Goal: Task Accomplishment & Management: Manage account settings

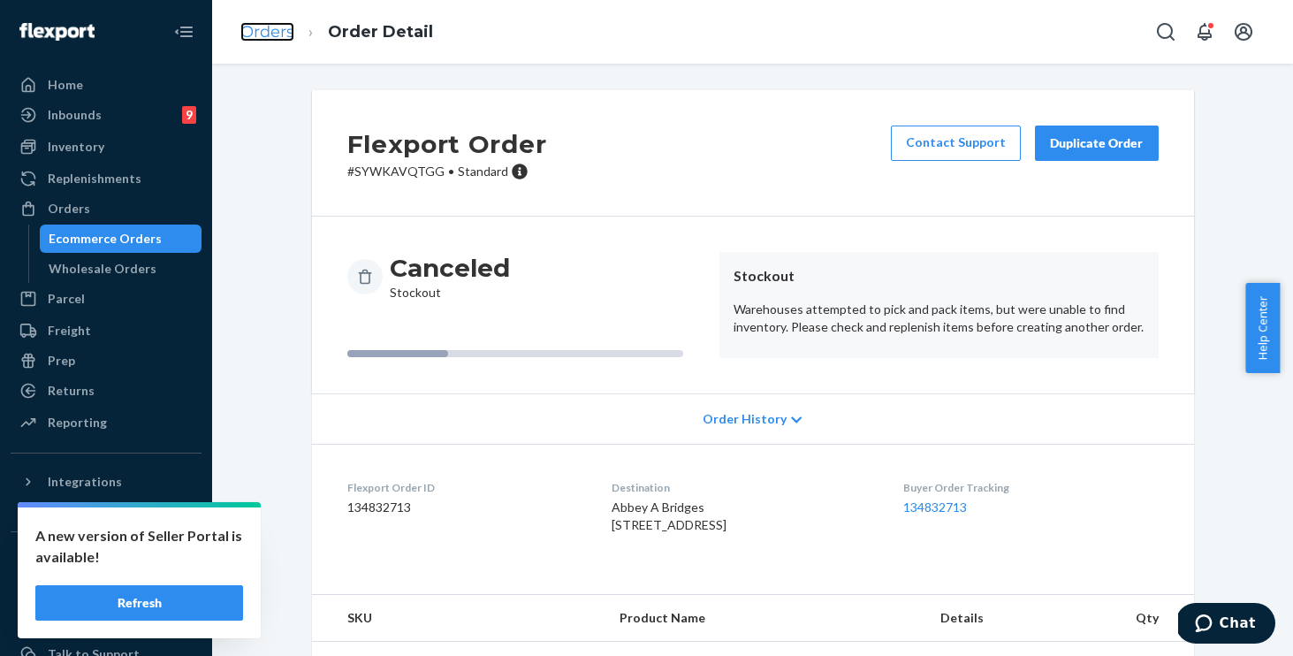
click at [263, 29] on link "Orders" at bounding box center [267, 31] width 54 height 19
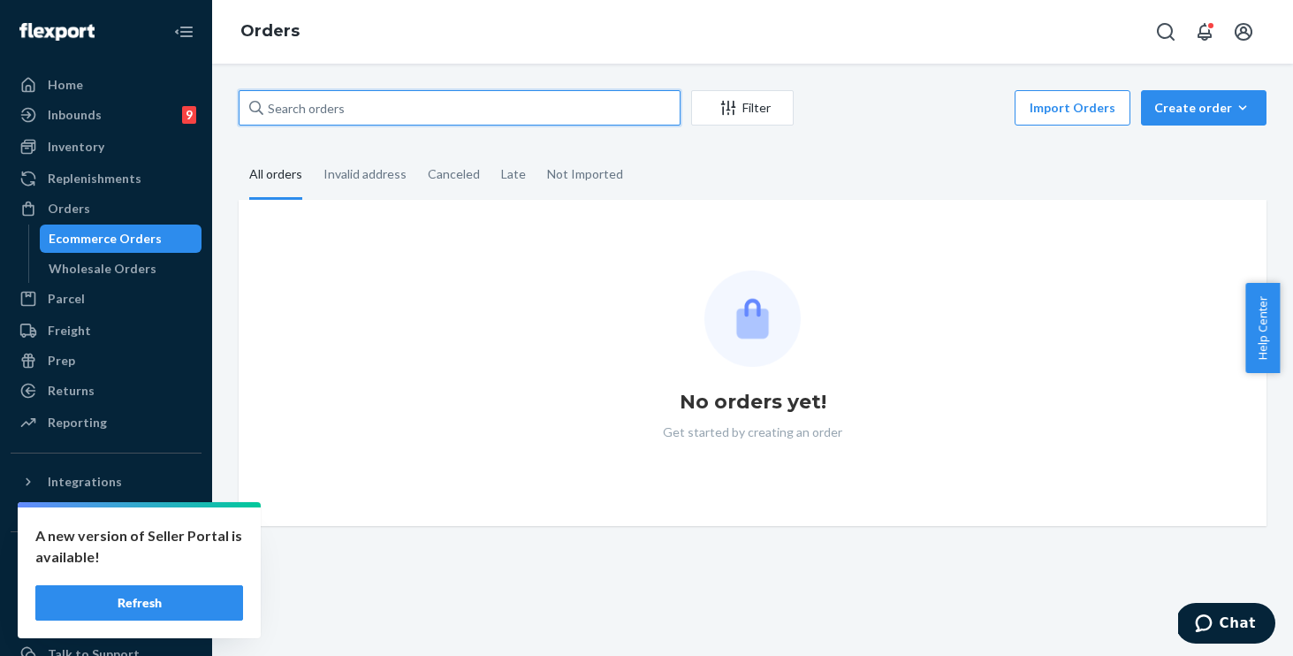
click at [413, 113] on input "text" at bounding box center [460, 107] width 442 height 35
paste input "254601214"
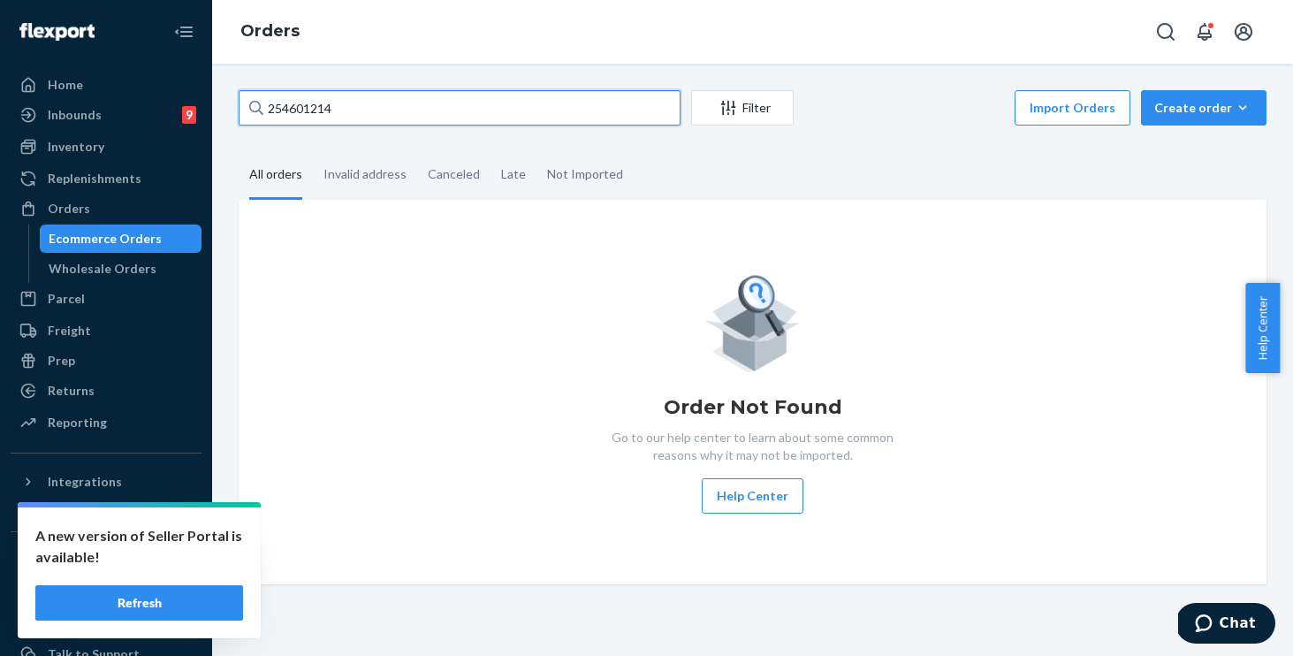
type input "254601214"
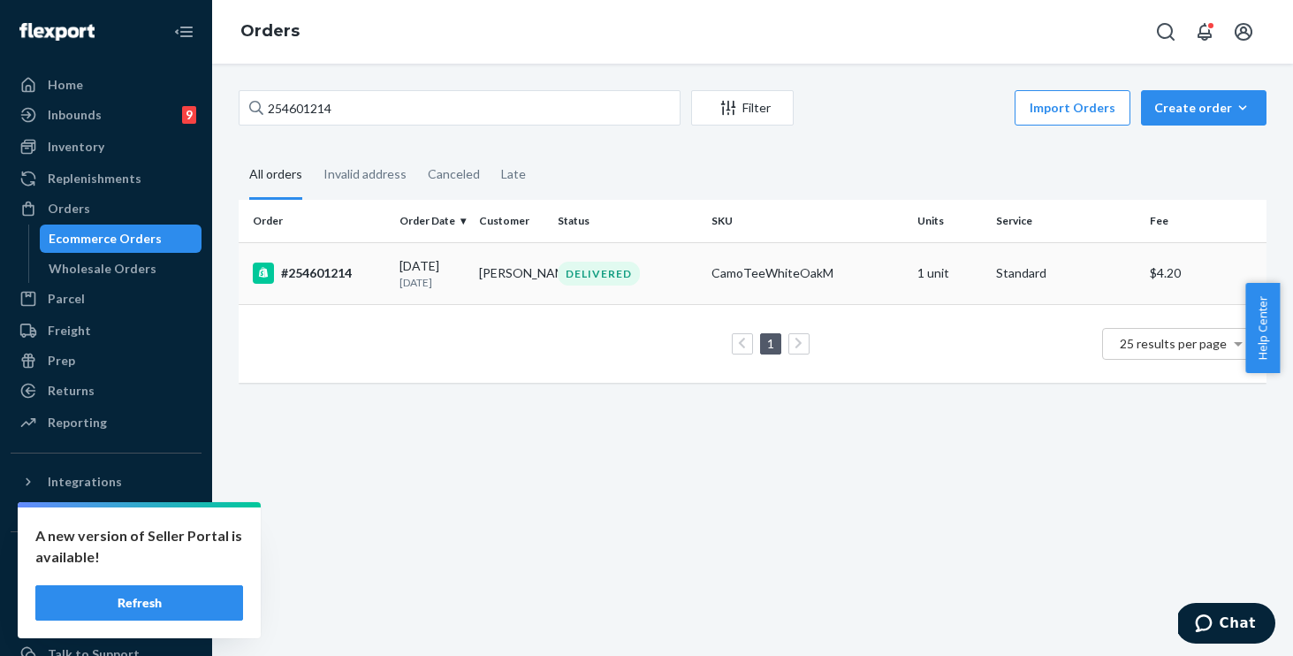
click at [680, 269] on div "DELIVERED" at bounding box center [627, 274] width 147 height 24
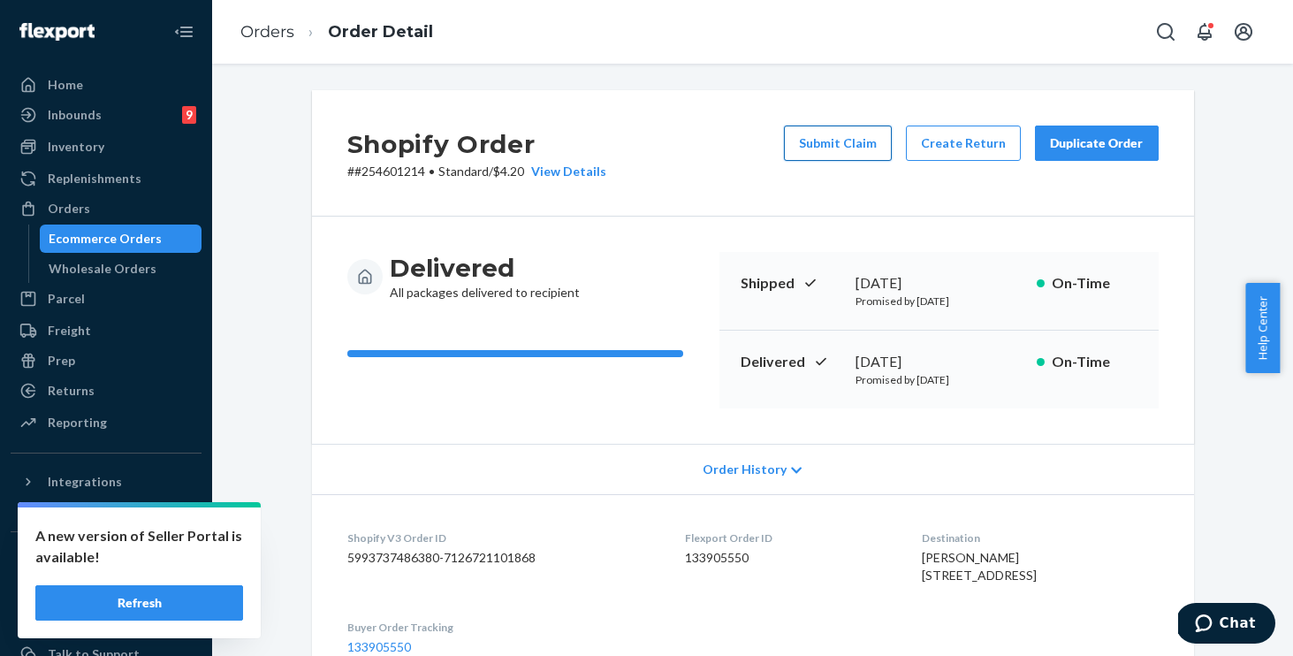
click at [825, 142] on button "Submit Claim" at bounding box center [838, 142] width 108 height 35
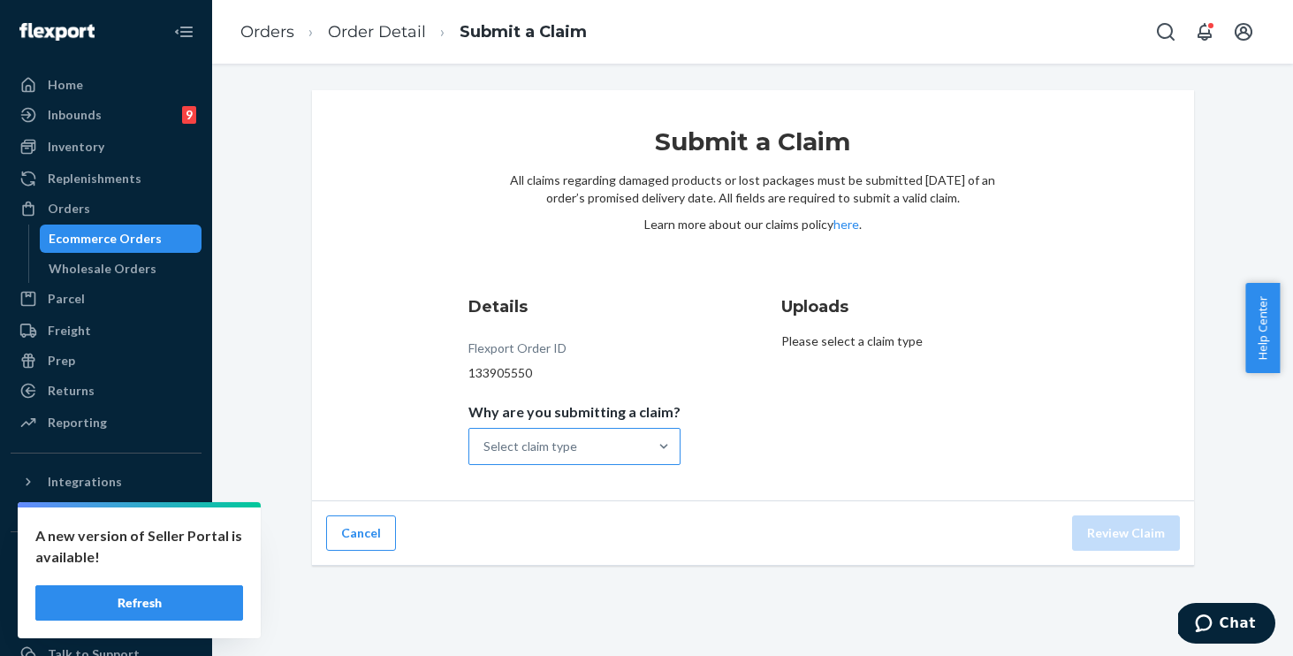
drag, startPoint x: 478, startPoint y: 424, endPoint x: 497, endPoint y: 436, distance: 23.0
click at [478, 424] on span "Why are you submitting a claim?" at bounding box center [574, 415] width 212 height 25
click at [483, 437] on input "Why are you submitting a claim? Select claim type" at bounding box center [484, 446] width 2 height 18
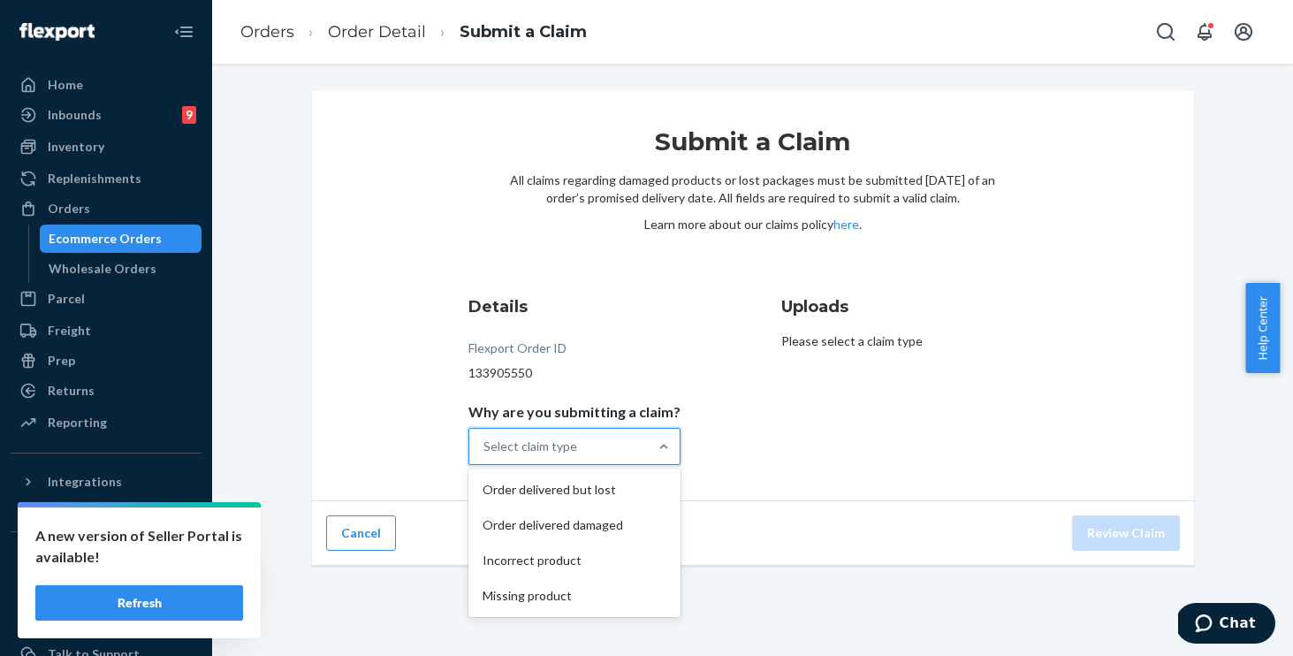
click at [507, 442] on div "Select claim type" at bounding box center [530, 446] width 94 height 18
click at [485, 442] on input "Why are you submitting a claim? option Order delivered but lost focused, 1 of 4…" at bounding box center [484, 446] width 2 height 18
click at [528, 557] on div "Incorrect product" at bounding box center [574, 560] width 205 height 35
click at [485, 455] on input "Why are you submitting a claim? option Incorrect product focused, 0 of 4. 4 res…" at bounding box center [484, 446] width 2 height 18
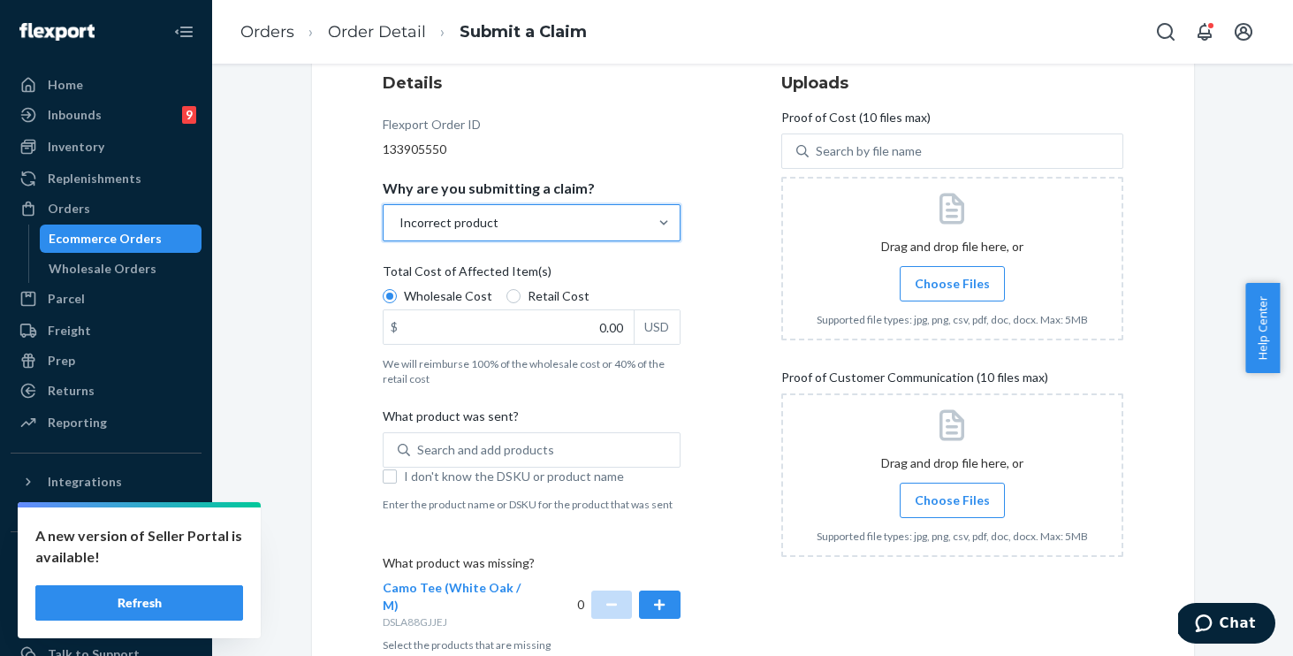
scroll to position [251, 0]
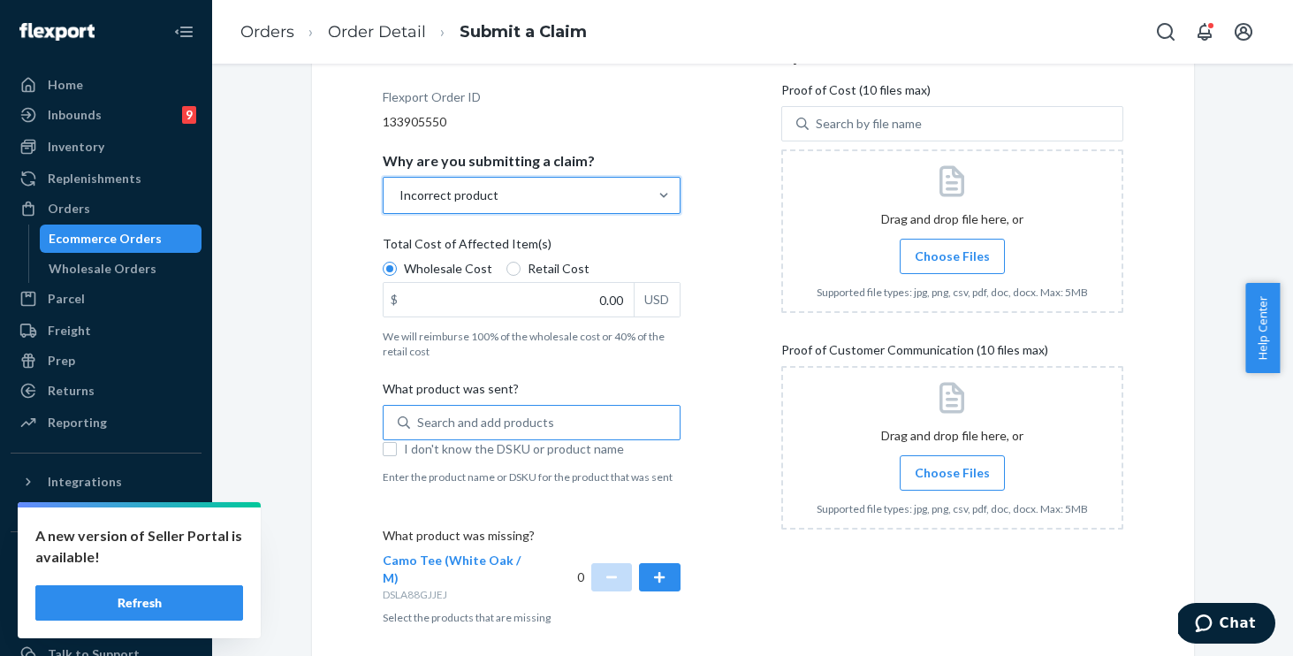
click at [561, 420] on div "Search and add products" at bounding box center [544, 422] width 269 height 32
click at [419, 420] on input "Search and add products" at bounding box center [418, 423] width 2 height 18
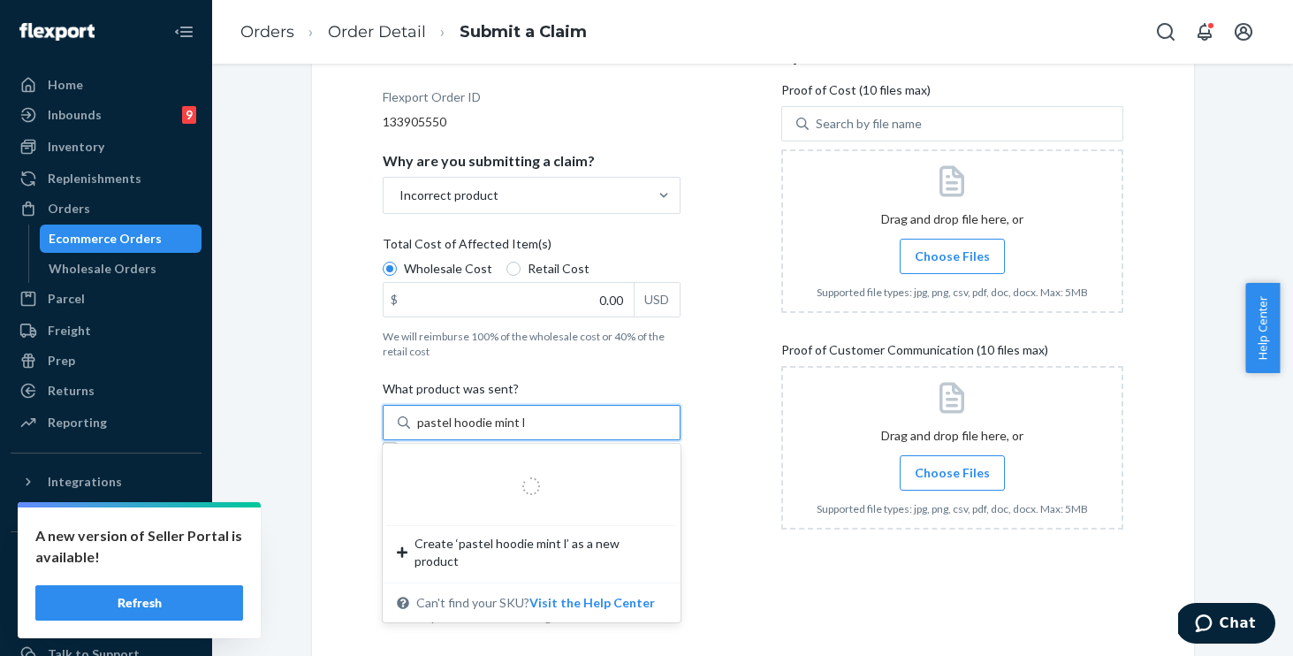
drag, startPoint x: 509, startPoint y: 423, endPoint x: 651, endPoint y: 439, distance: 143.1
click at [651, 439] on div "pastel hoodie mint l pastel hoodie mint l" at bounding box center [532, 422] width 298 height 35
type input "p"
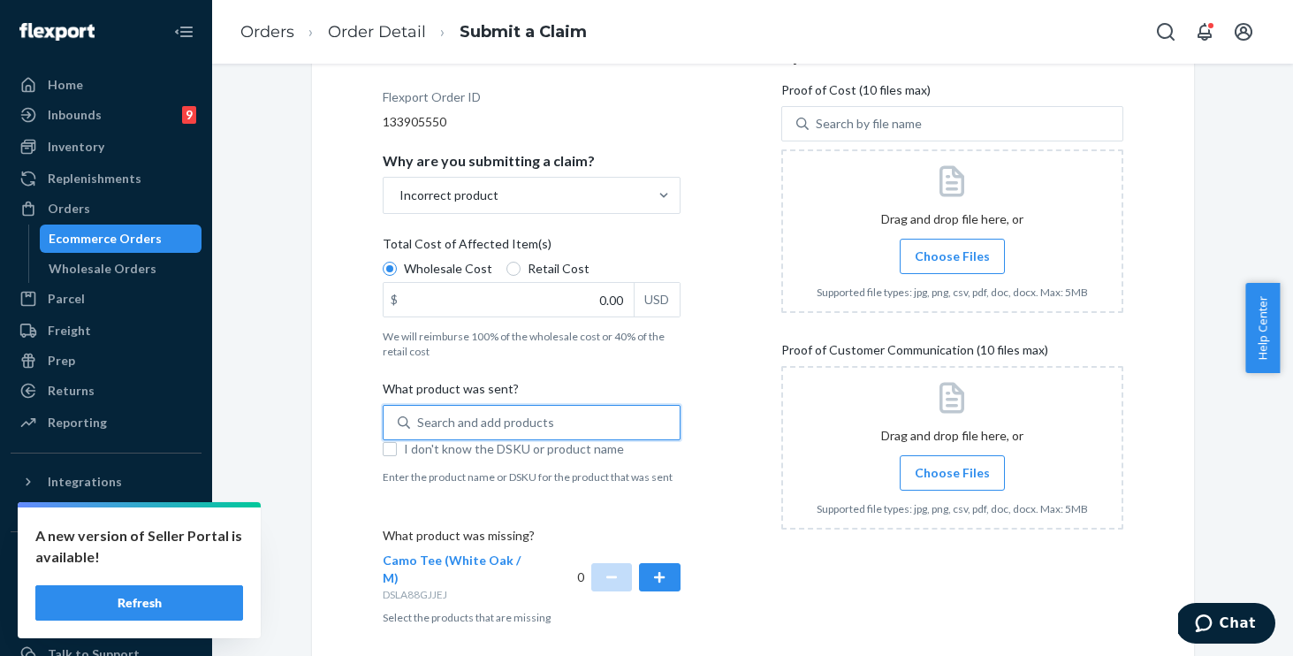
click at [587, 419] on div "Search and add products" at bounding box center [544, 422] width 269 height 32
click at [419, 419] on input "0 results available. Use Up and Down to choose options, press Enter to select t…" at bounding box center [418, 423] width 2 height 18
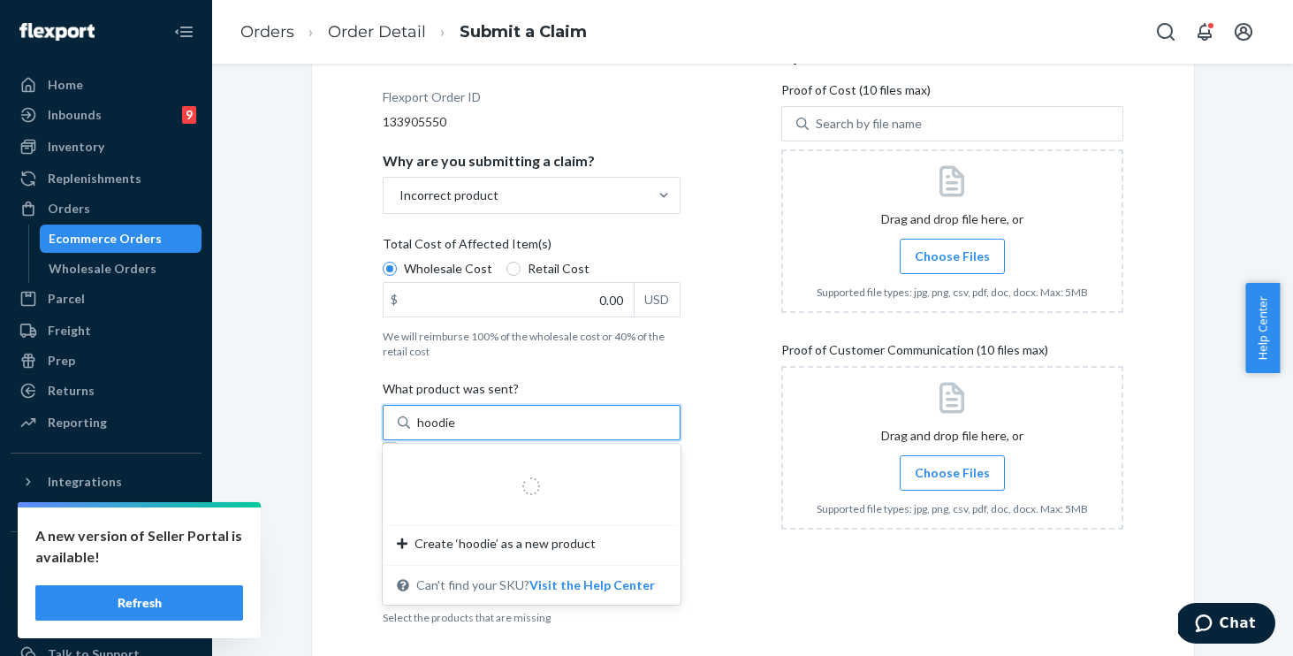
type input "hoodie"
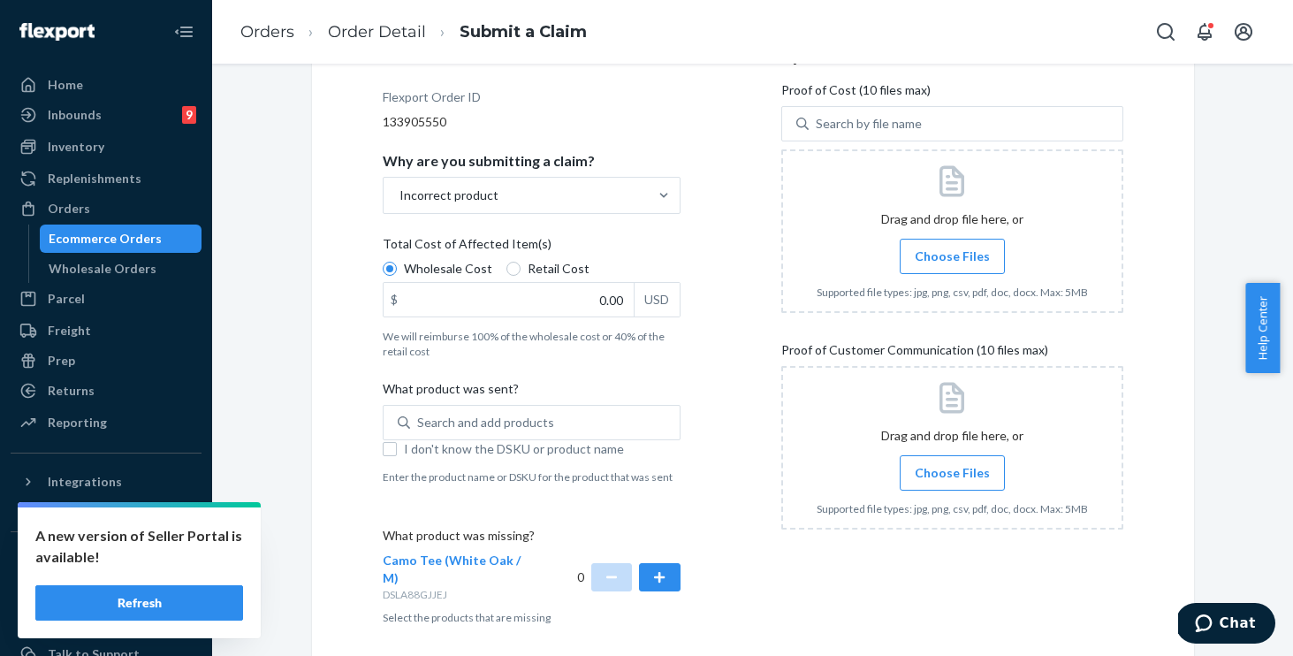
click at [695, 383] on div "Details Flexport Order ID 133905550 Why are you submitting a claim? Incorrect p…" at bounding box center [554, 335] width 342 height 602
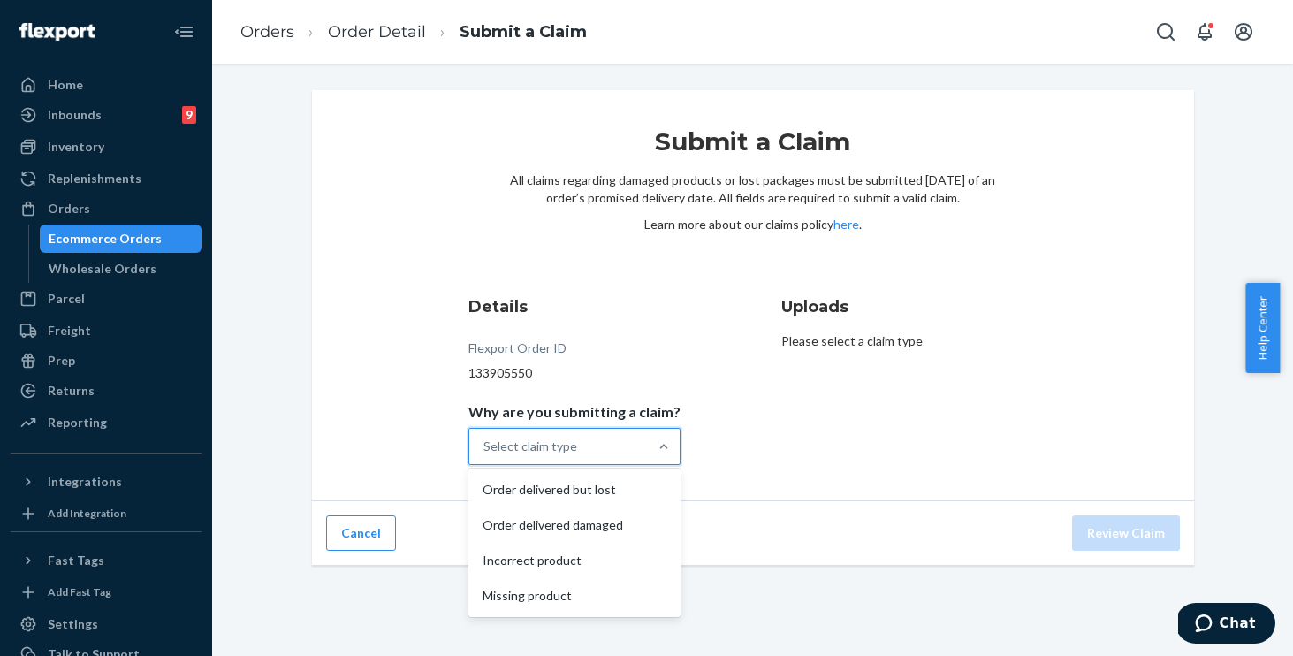
click at [530, 440] on div "Select claim type" at bounding box center [530, 446] width 94 height 18
click at [485, 440] on input "Why are you submitting a claim? option Order delivered but lost focused, 1 of 4…" at bounding box center [484, 446] width 2 height 18
click at [508, 552] on div "Incorrect product" at bounding box center [574, 560] width 205 height 35
click at [485, 455] on input "Why are you submitting a claim? option Incorrect product focused, 3 of 4. 4 res…" at bounding box center [484, 446] width 2 height 18
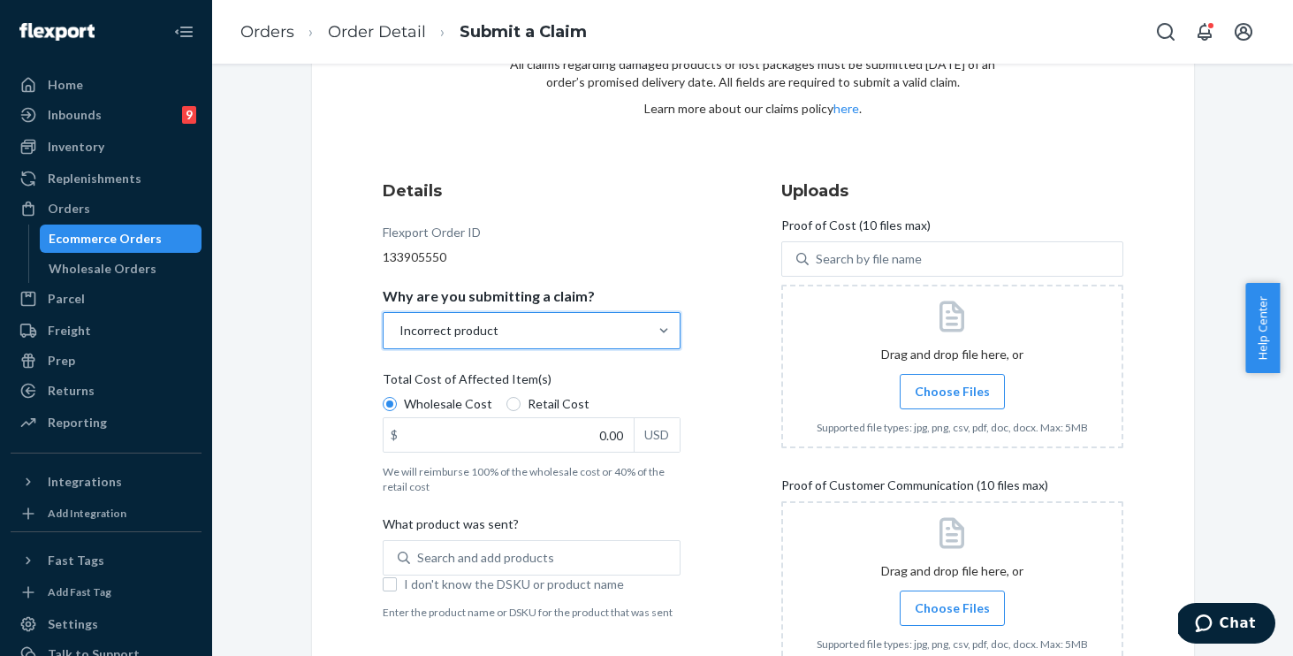
scroll to position [302, 0]
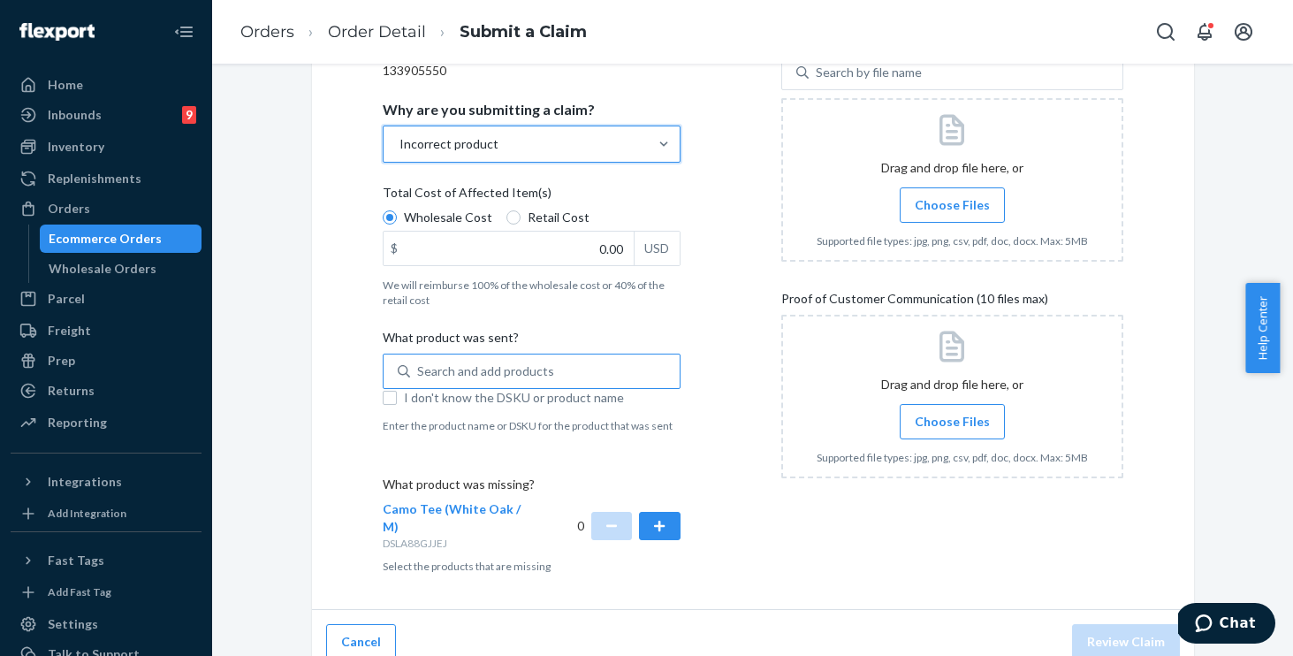
click at [482, 368] on div "Search and add products" at bounding box center [485, 371] width 137 height 18
click at [419, 368] on input "Search and add products" at bounding box center [418, 371] width 2 height 18
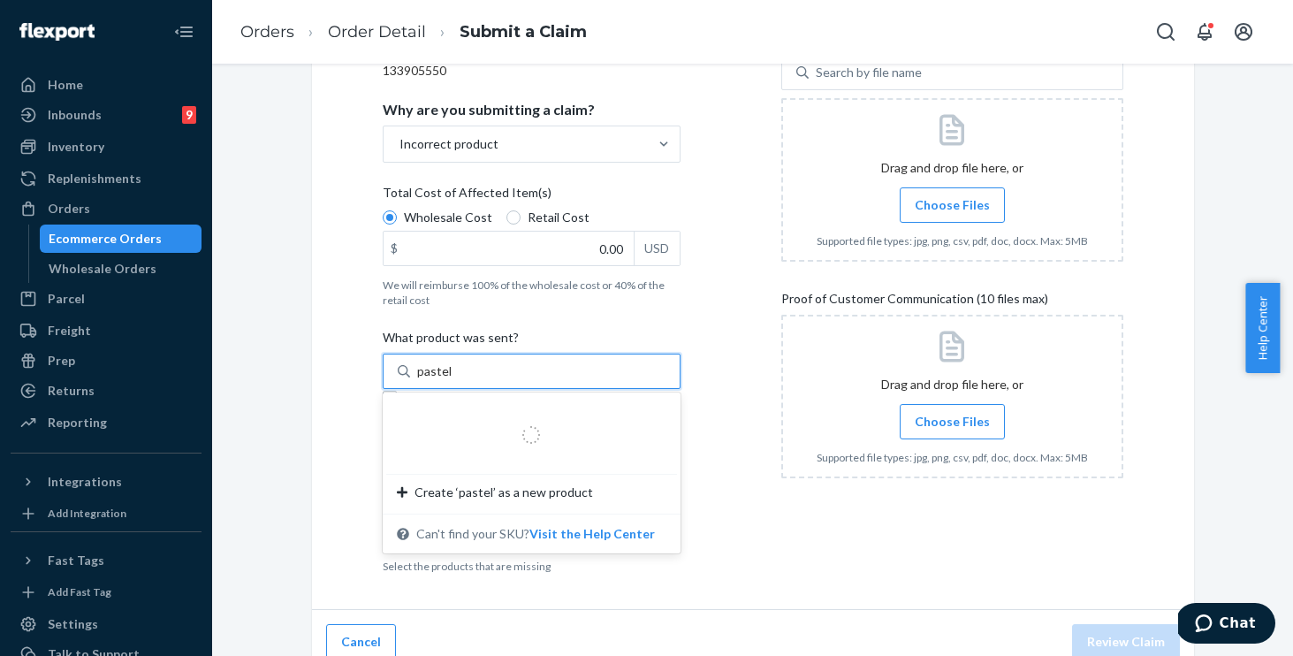
type input "pastel"
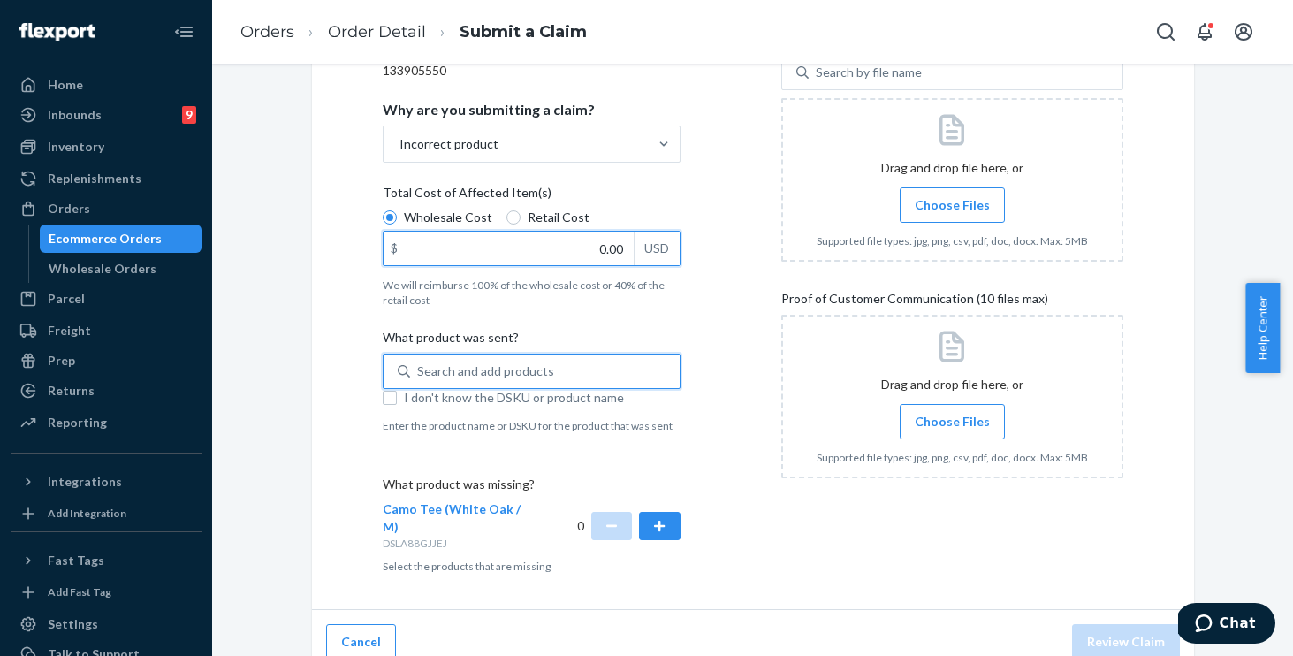
click at [559, 247] on input "0.00" at bounding box center [508, 249] width 250 height 34
type input "20.00"
click at [523, 365] on div "Search and add products" at bounding box center [485, 371] width 137 height 18
click at [419, 365] on input "Search and add products" at bounding box center [418, 371] width 2 height 18
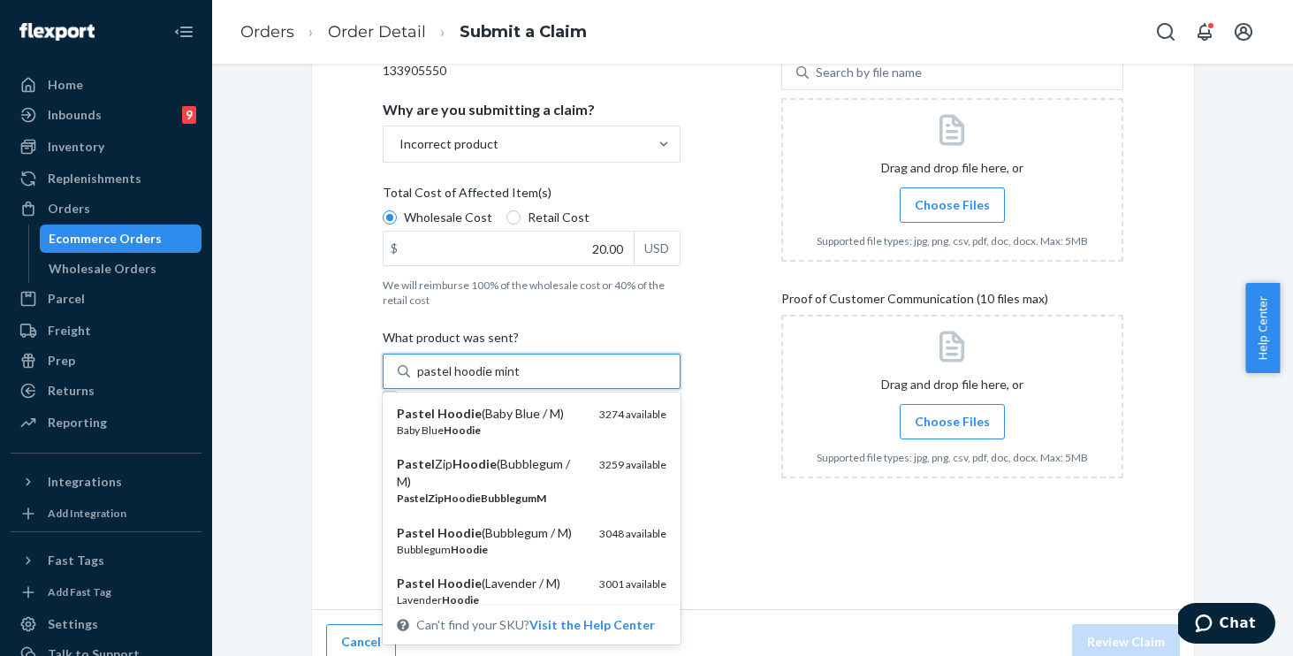
type input "pastel hoodie mint l"
click at [592, 369] on div "pastel hoodie mint l" at bounding box center [544, 371] width 269 height 32
click at [524, 369] on input "option undefined focused, 1 of 25. 25 results available for search term pastel …" at bounding box center [470, 371] width 107 height 18
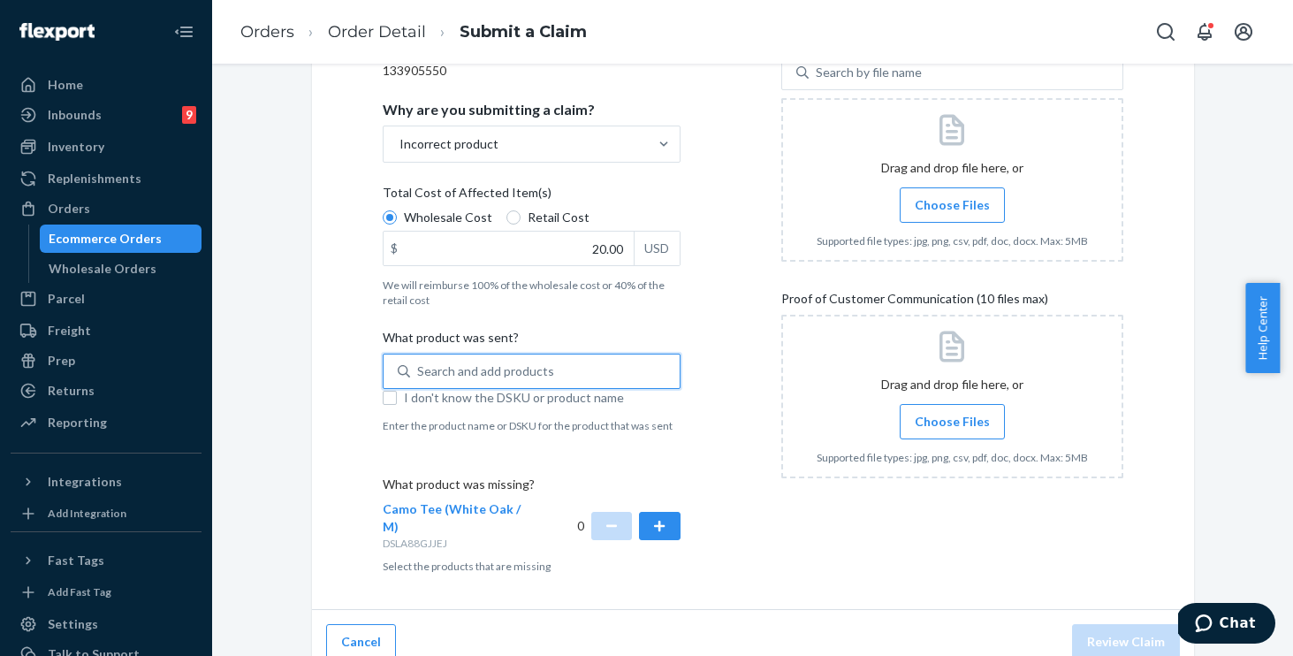
click at [592, 368] on div "Search and add products" at bounding box center [544, 371] width 269 height 32
click at [419, 368] on input "0 results available. Use Up and Down to choose options, press Enter to select t…" at bounding box center [418, 371] width 2 height 18
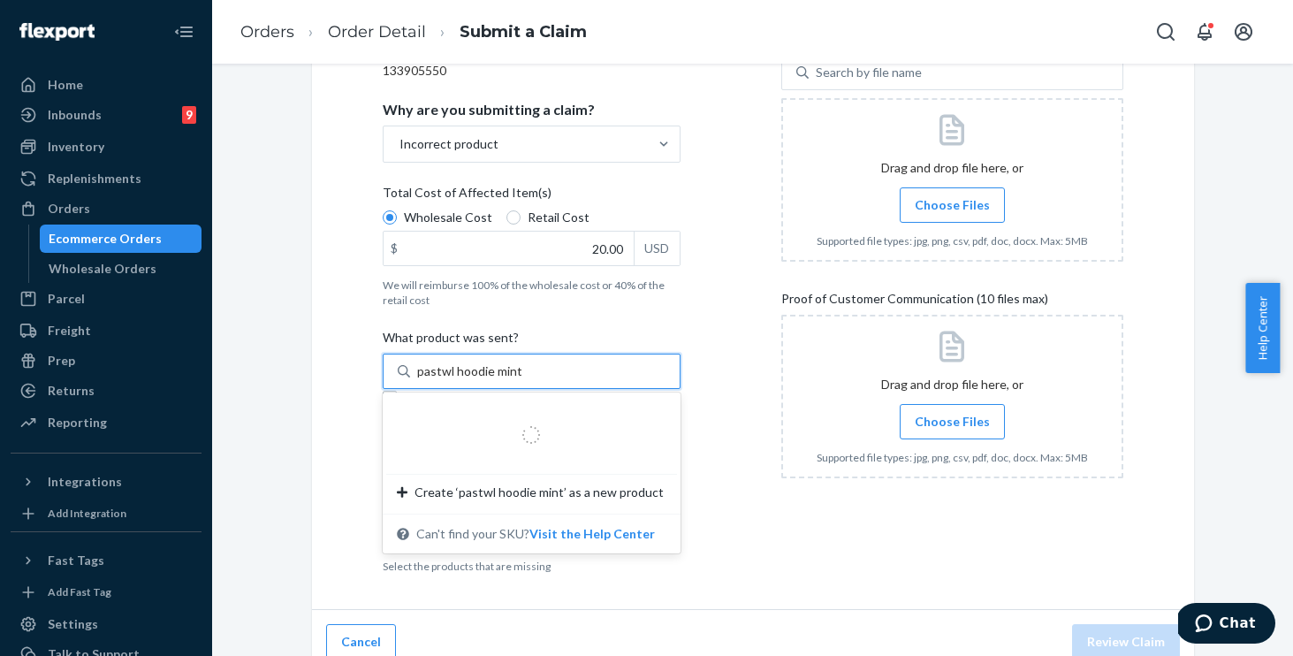
click at [443, 373] on input "pastwl hoodie mint" at bounding box center [469, 371] width 104 height 18
type input "pastel hoodie mint"
click at [560, 373] on div "pastel hoodie mint" at bounding box center [544, 371] width 269 height 32
click at [519, 373] on input "0 results available for search term pastel hoodie mint. Use Up and Down to choo…" at bounding box center [468, 371] width 102 height 18
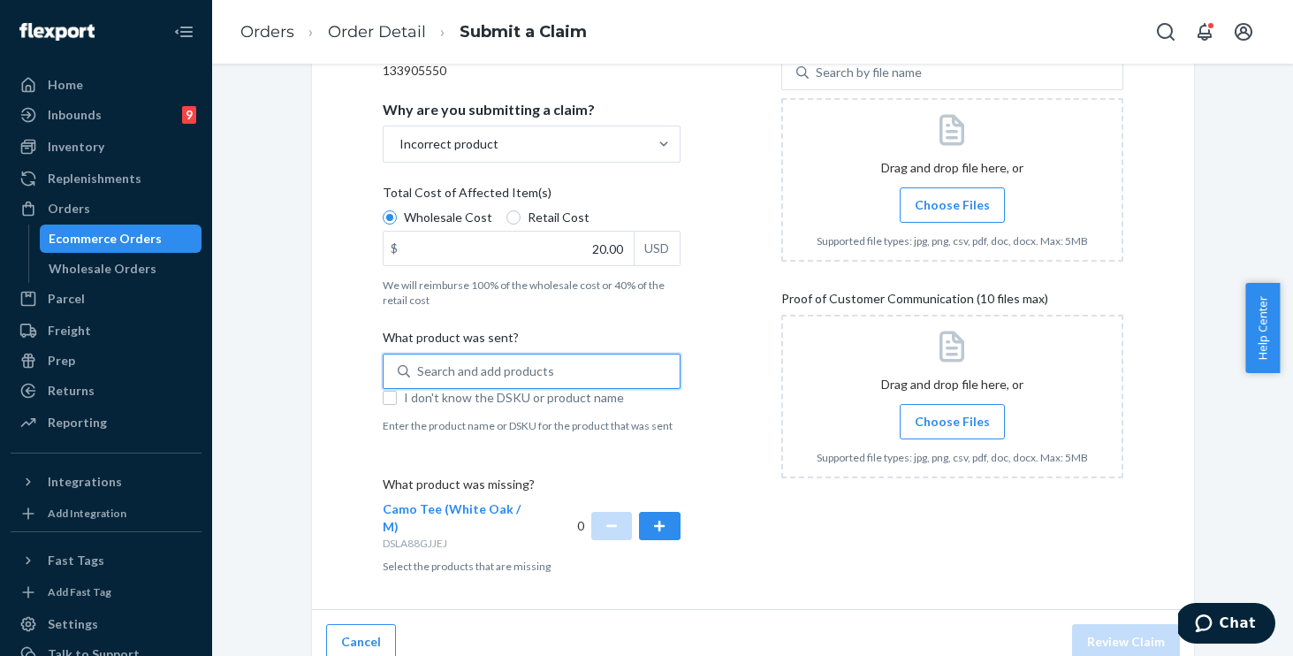
click at [560, 373] on div "Search and add products" at bounding box center [544, 371] width 269 height 32
click at [419, 373] on input "0 results available. Use Up and Down to choose options, press Enter to select t…" at bounding box center [418, 371] width 2 height 18
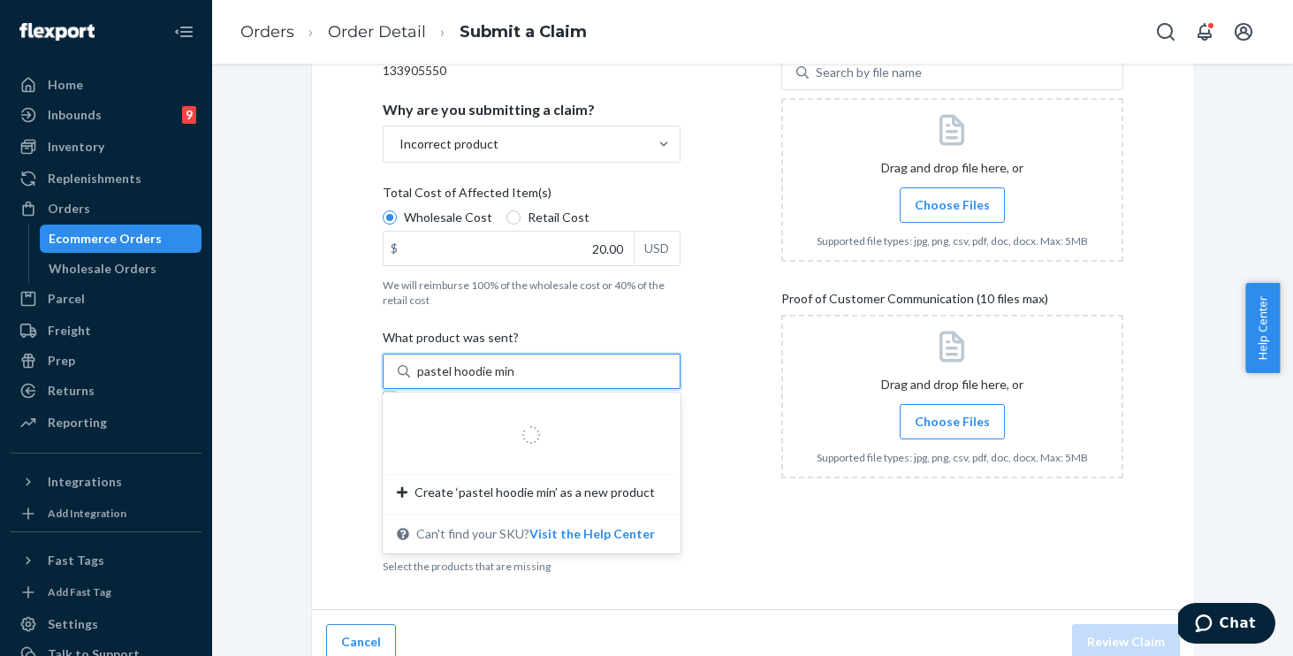
type input "pastel hoodie mint"
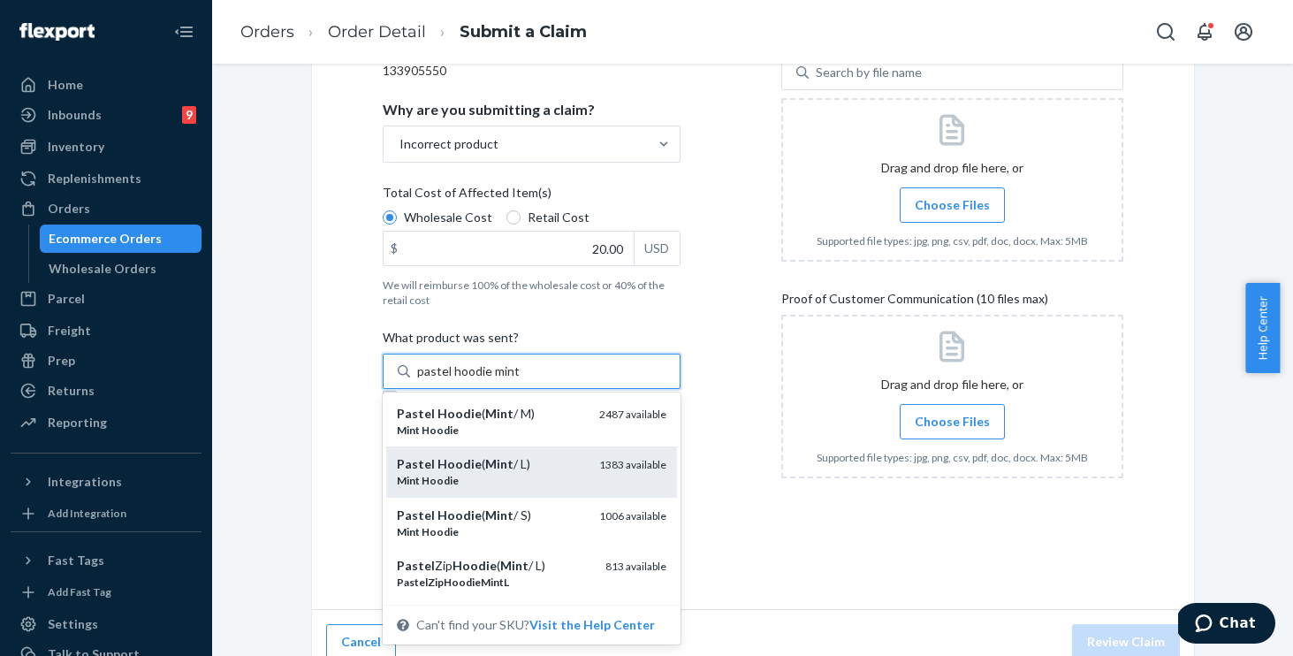
click at [469, 474] on div "Mint Hoodie" at bounding box center [491, 480] width 188 height 15
click at [469, 380] on input "pastel hoodie mint" at bounding box center [468, 371] width 102 height 18
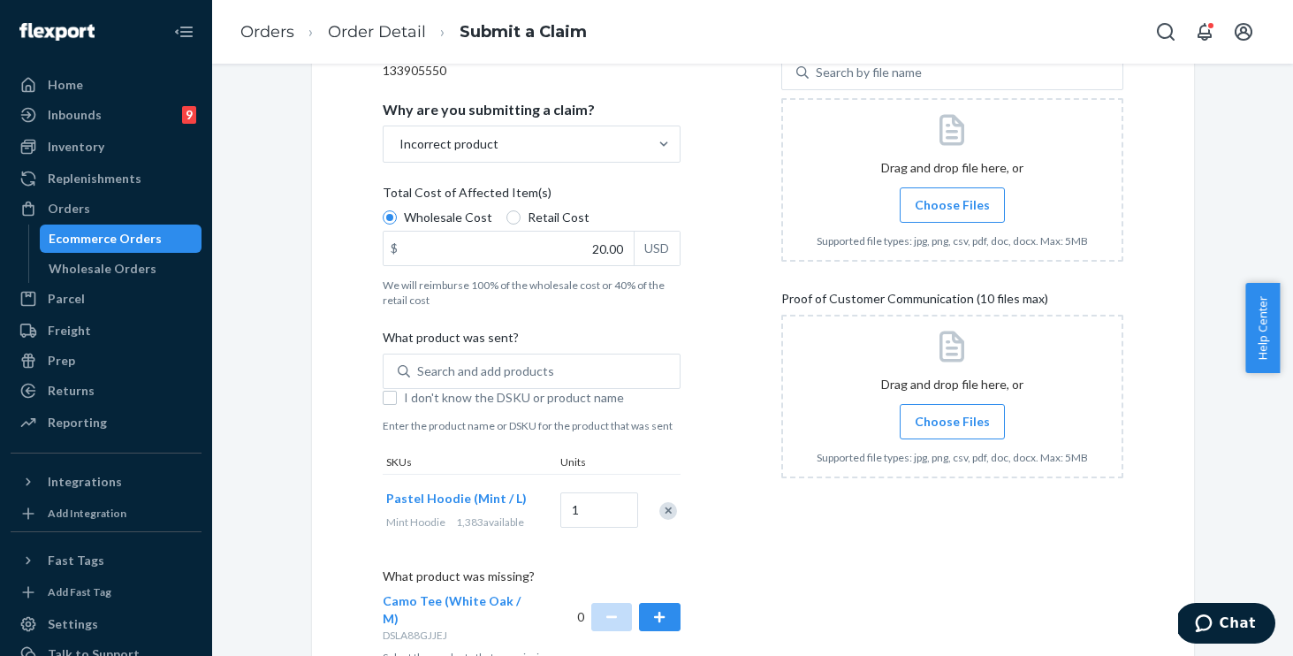
click at [326, 444] on div "Submit a Claim All claims regarding damaged products or lost packages must be s…" at bounding box center [753, 244] width 882 height 913
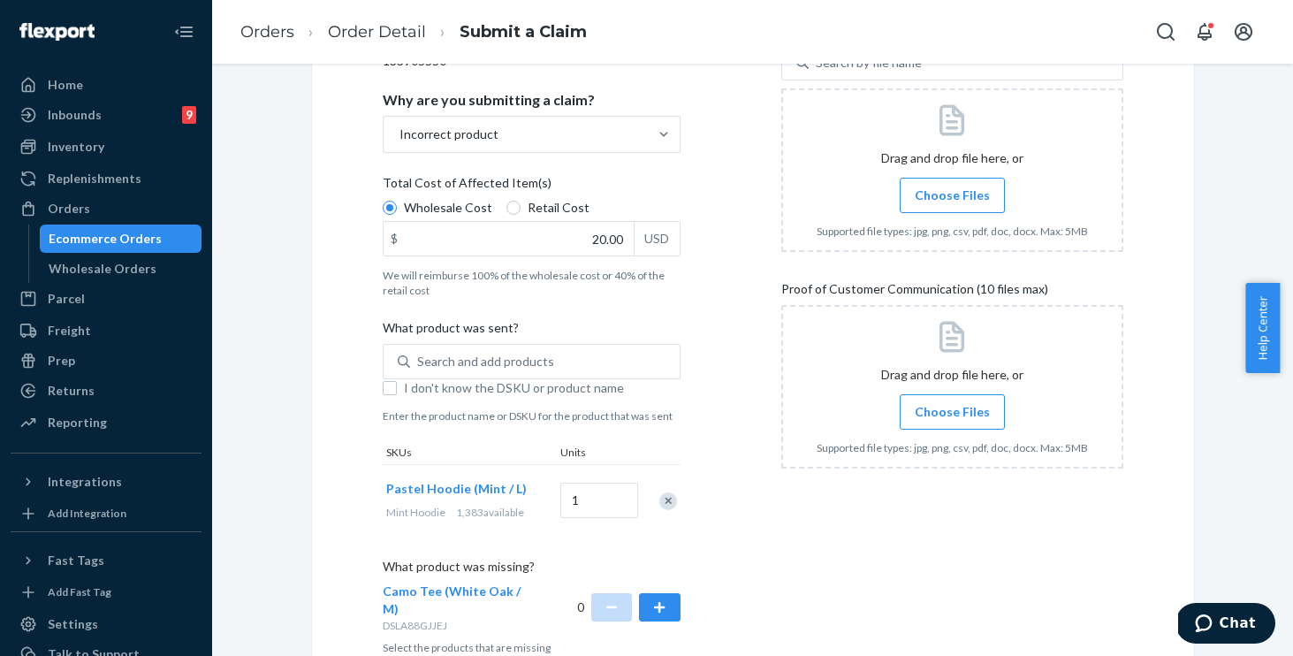
scroll to position [310, 0]
click at [915, 191] on span "Choose Files" at bounding box center [952, 197] width 75 height 18
click at [952, 191] on input "Choose Files" at bounding box center [952, 196] width 1 height 19
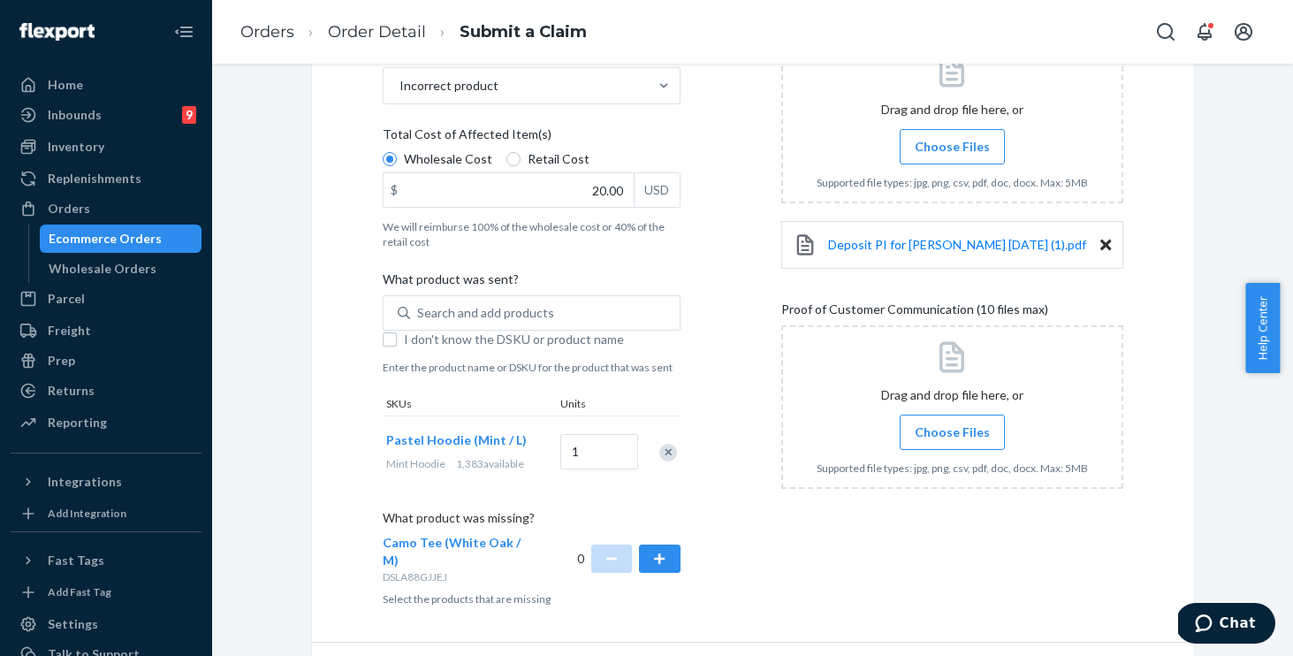
scroll to position [362, 0]
click at [964, 431] on span "Choose Files" at bounding box center [952, 430] width 75 height 18
click at [953, 431] on input "Choose Files" at bounding box center [952, 430] width 1 height 19
click at [937, 426] on span "Choose Files" at bounding box center [952, 430] width 75 height 18
click at [952, 426] on input "Choose Files" at bounding box center [952, 430] width 1 height 19
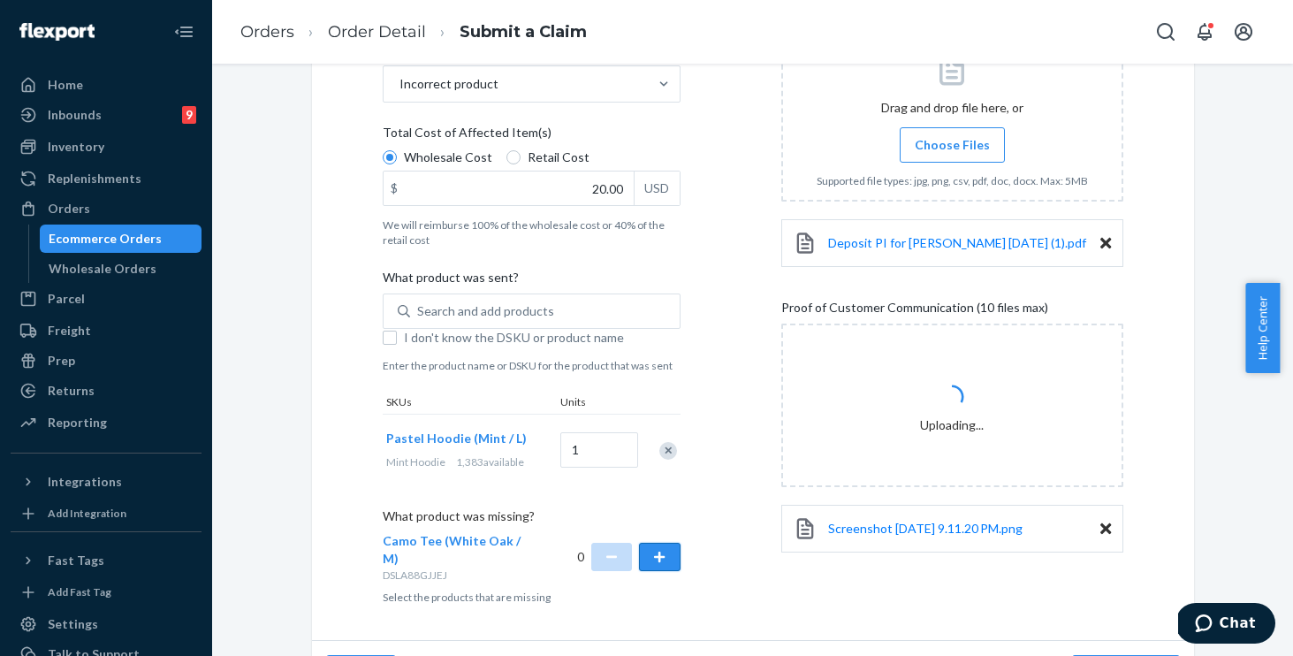
click at [657, 551] on button "button" at bounding box center [659, 557] width 41 height 28
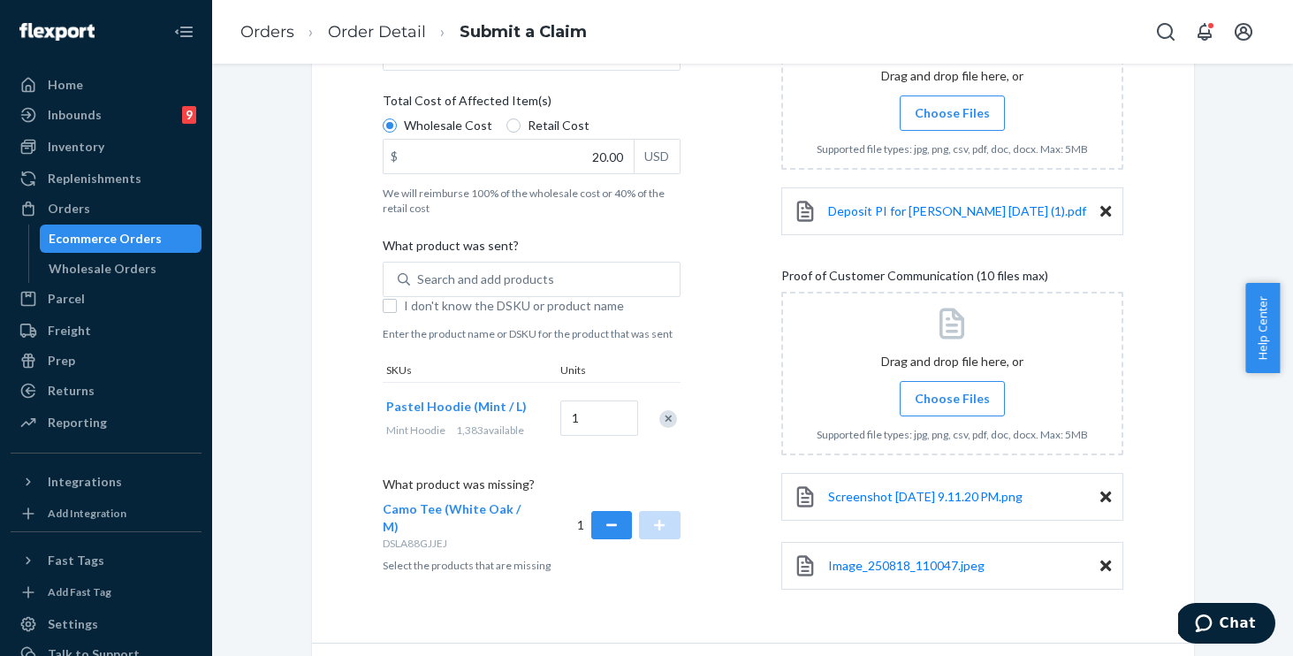
scroll to position [446, 0]
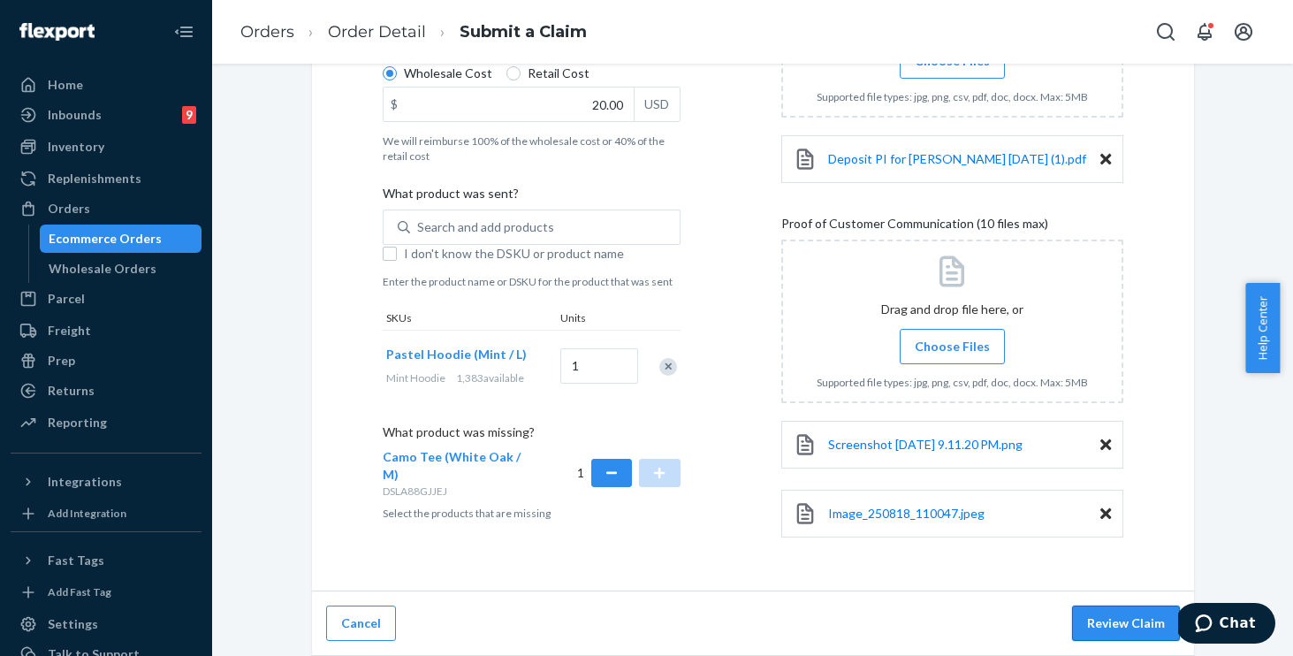
click at [1104, 620] on button "Review Claim" at bounding box center [1126, 622] width 108 height 35
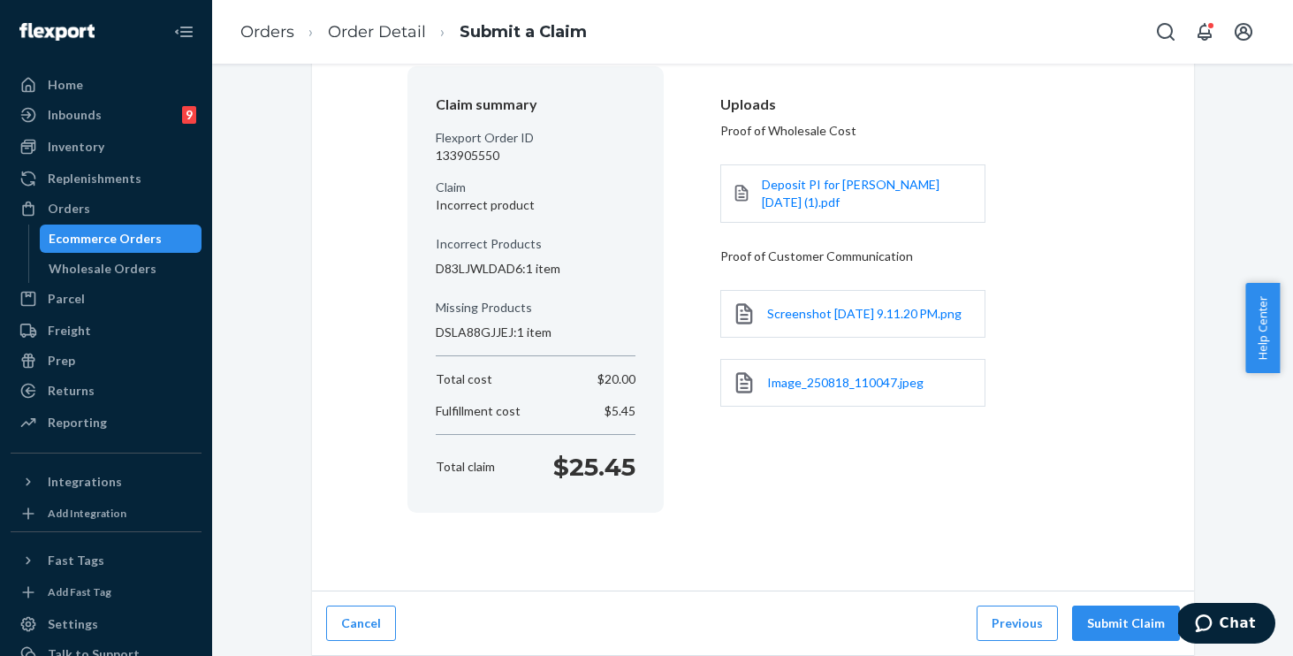
scroll to position [148, 0]
click at [1117, 616] on button "Submit Claim" at bounding box center [1126, 622] width 108 height 35
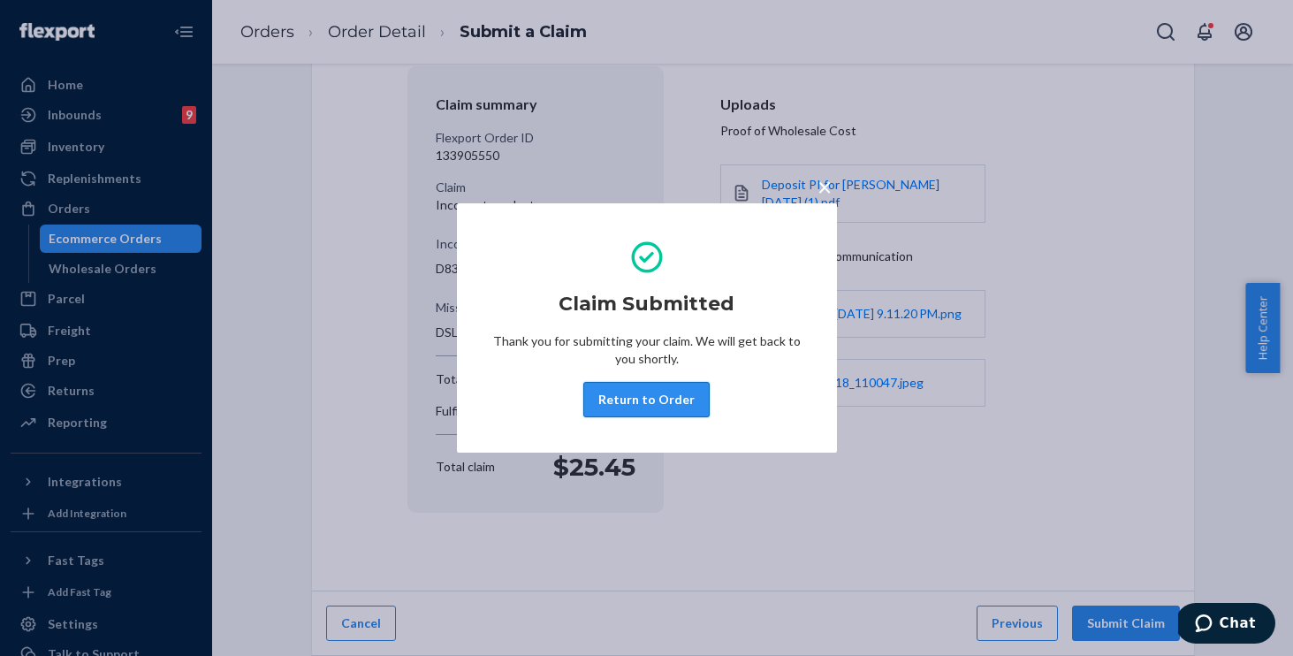
click at [633, 393] on button "Return to Order" at bounding box center [646, 399] width 126 height 35
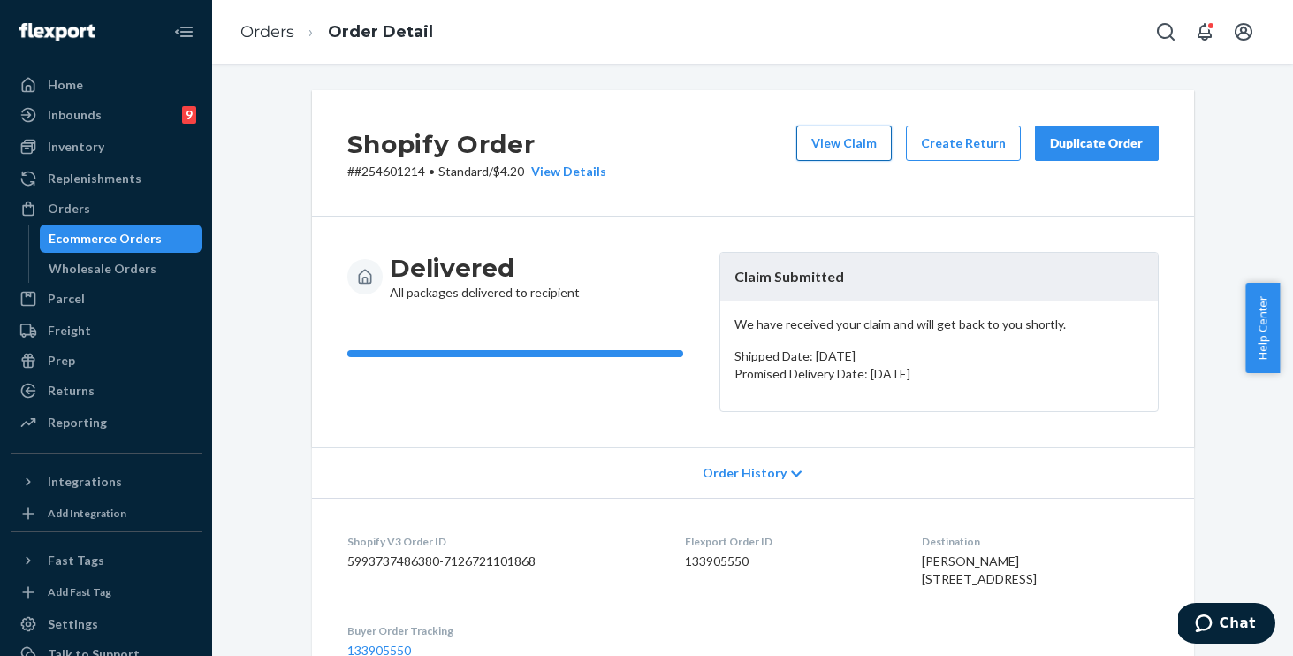
click at [820, 148] on button "View Claim" at bounding box center [843, 142] width 95 height 35
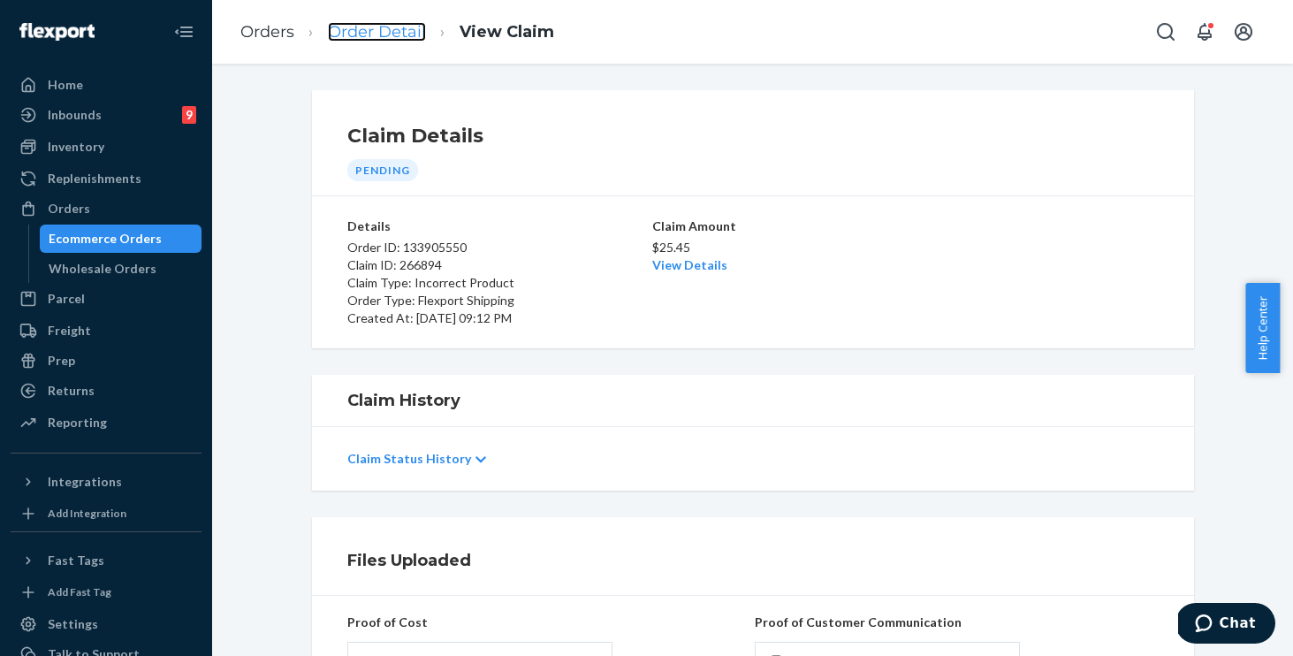
click at [361, 34] on link "Order Detail" at bounding box center [377, 31] width 98 height 19
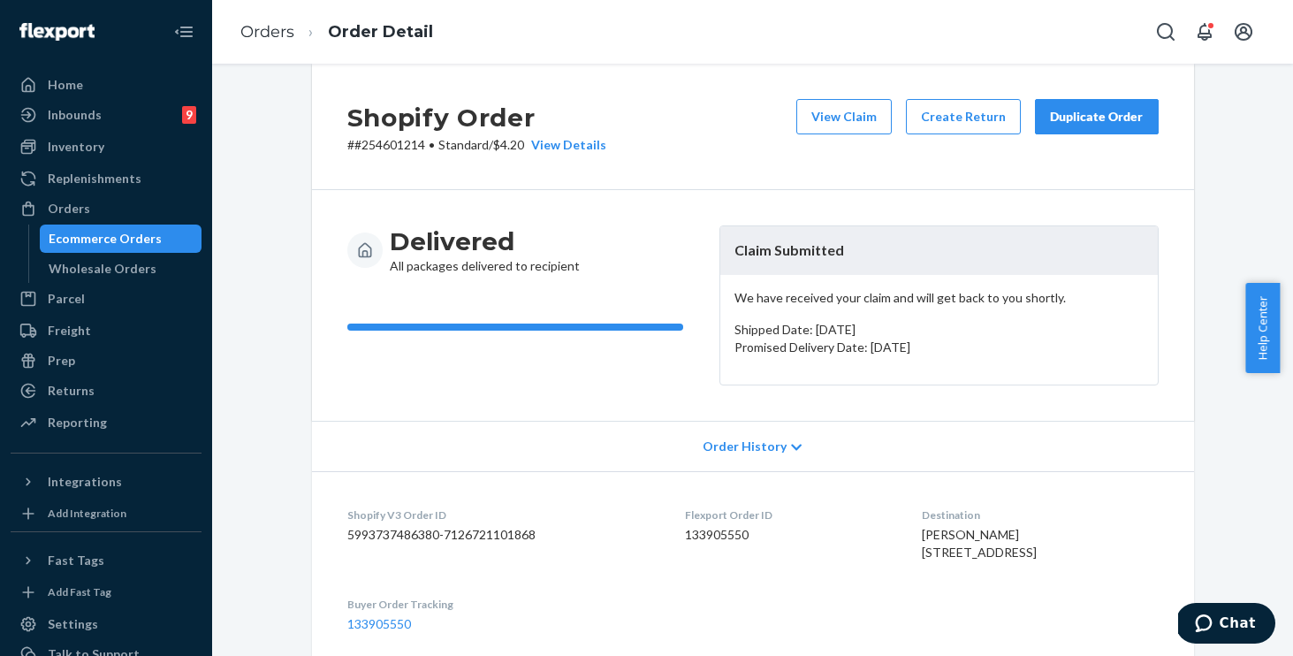
scroll to position [27, 0]
click at [840, 113] on button "View Claim" at bounding box center [843, 115] width 95 height 35
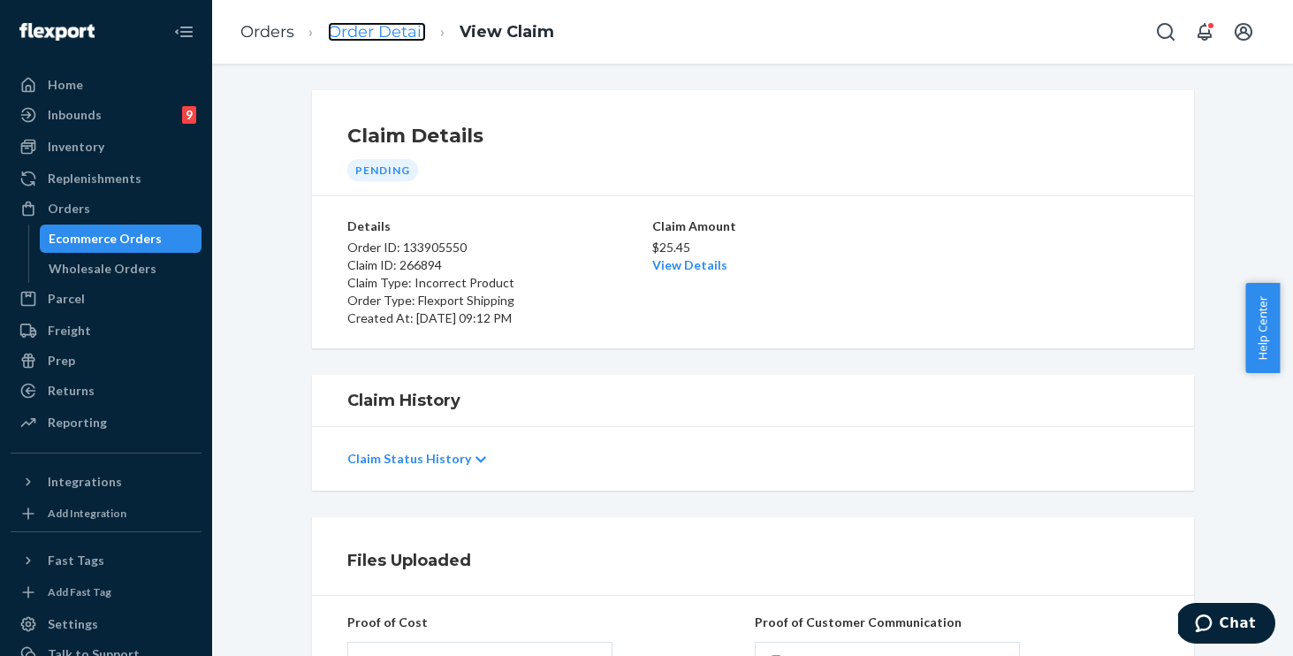
click at [364, 34] on link "Order Detail" at bounding box center [377, 31] width 98 height 19
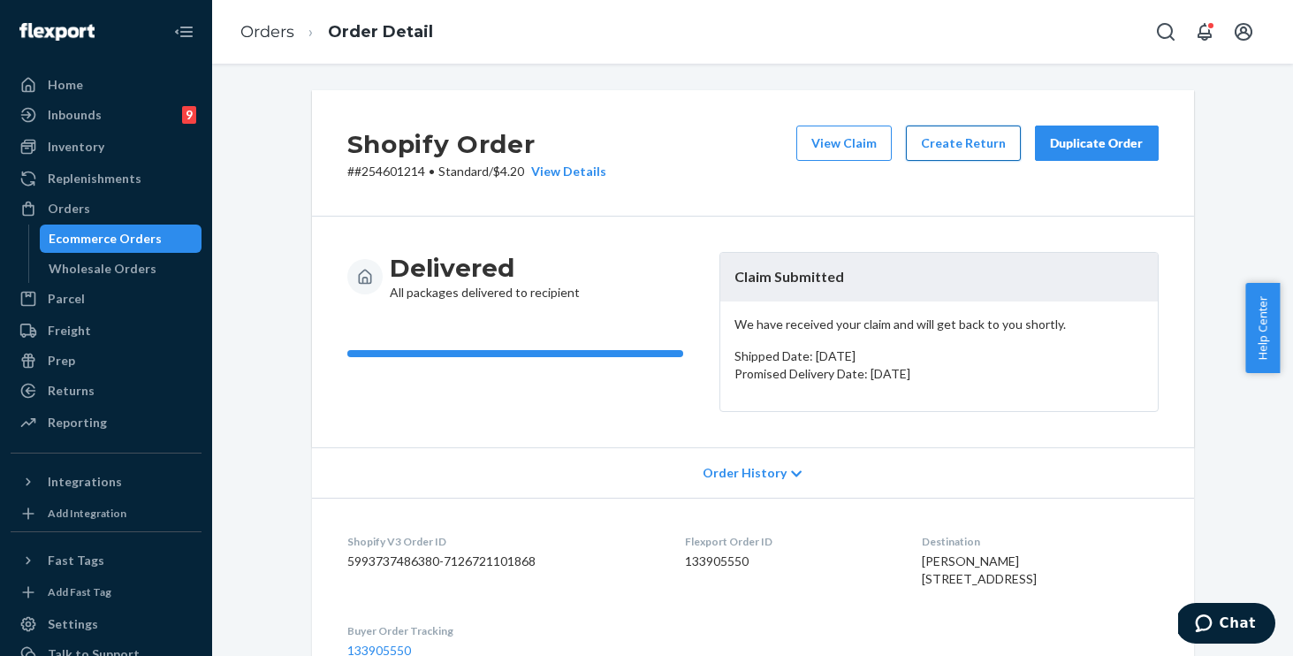
click at [958, 139] on button "Create Return" at bounding box center [963, 142] width 115 height 35
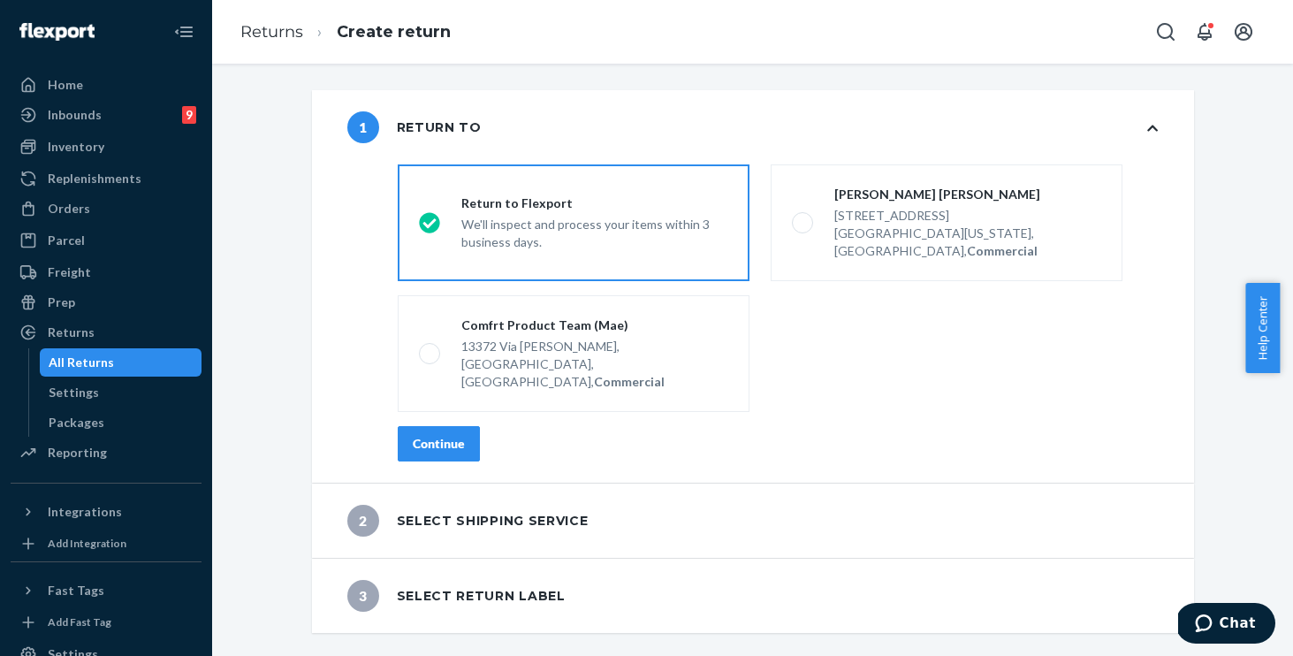
click at [421, 435] on div "Continue" at bounding box center [439, 444] width 52 height 18
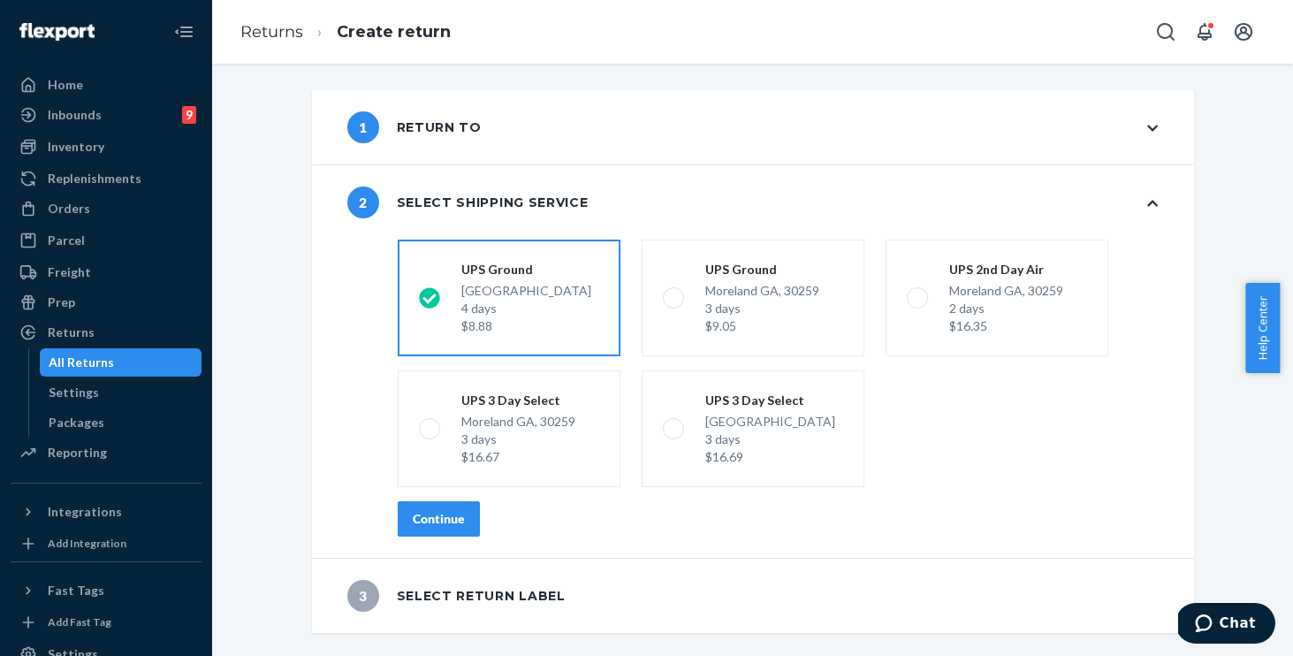
click at [423, 512] on div "Continue" at bounding box center [439, 519] width 52 height 18
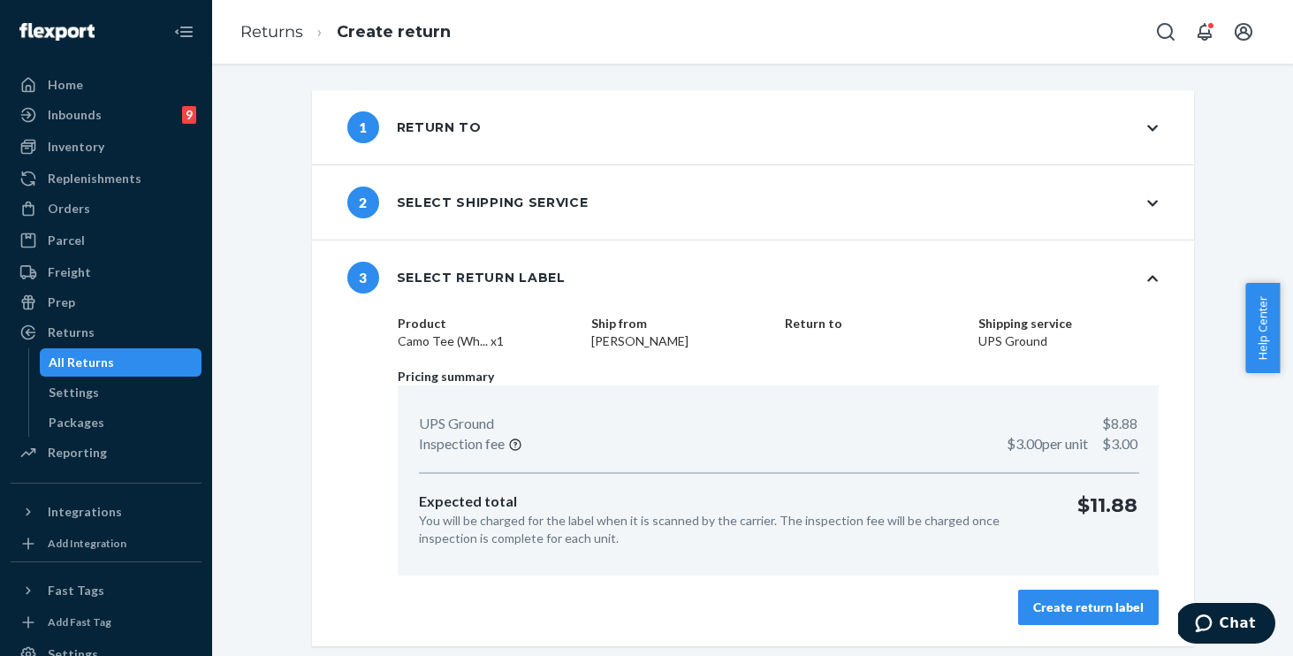
click at [1079, 606] on div "Create return label" at bounding box center [1088, 607] width 110 height 18
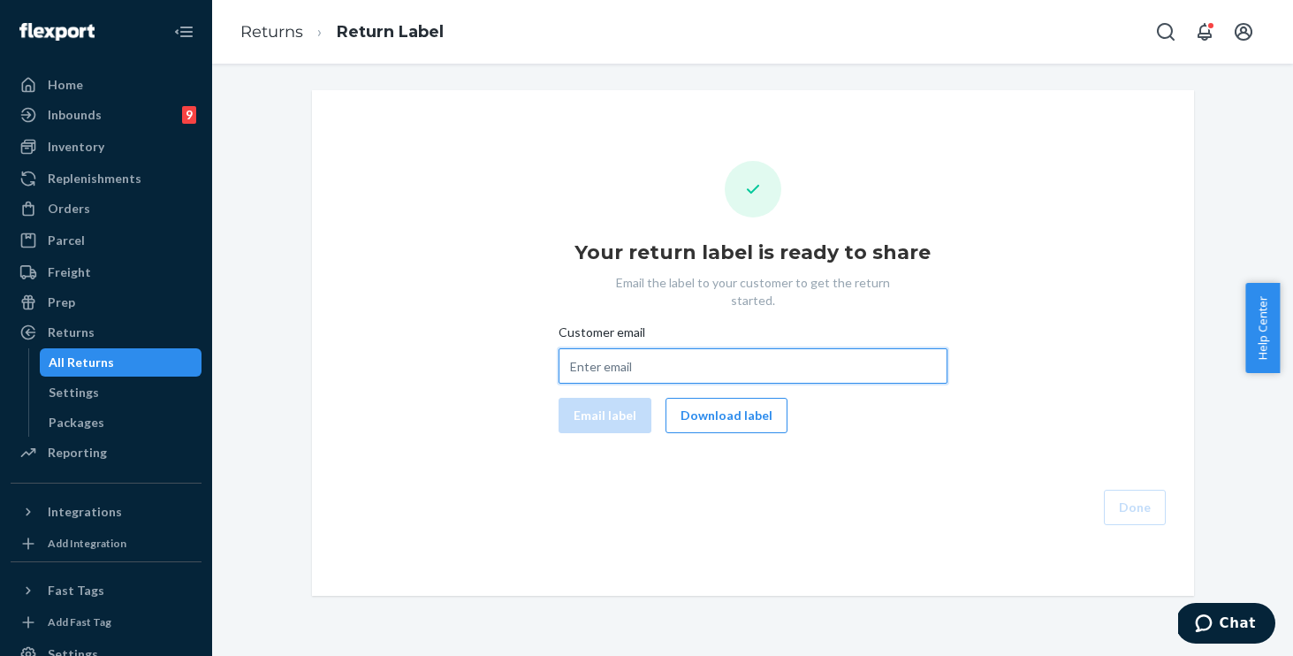
click at [692, 360] on input "Customer email" at bounding box center [752, 365] width 389 height 35
paste input "[EMAIL_ADDRESS][DOMAIN_NAME]"
type input "[EMAIL_ADDRESS][DOMAIN_NAME]"
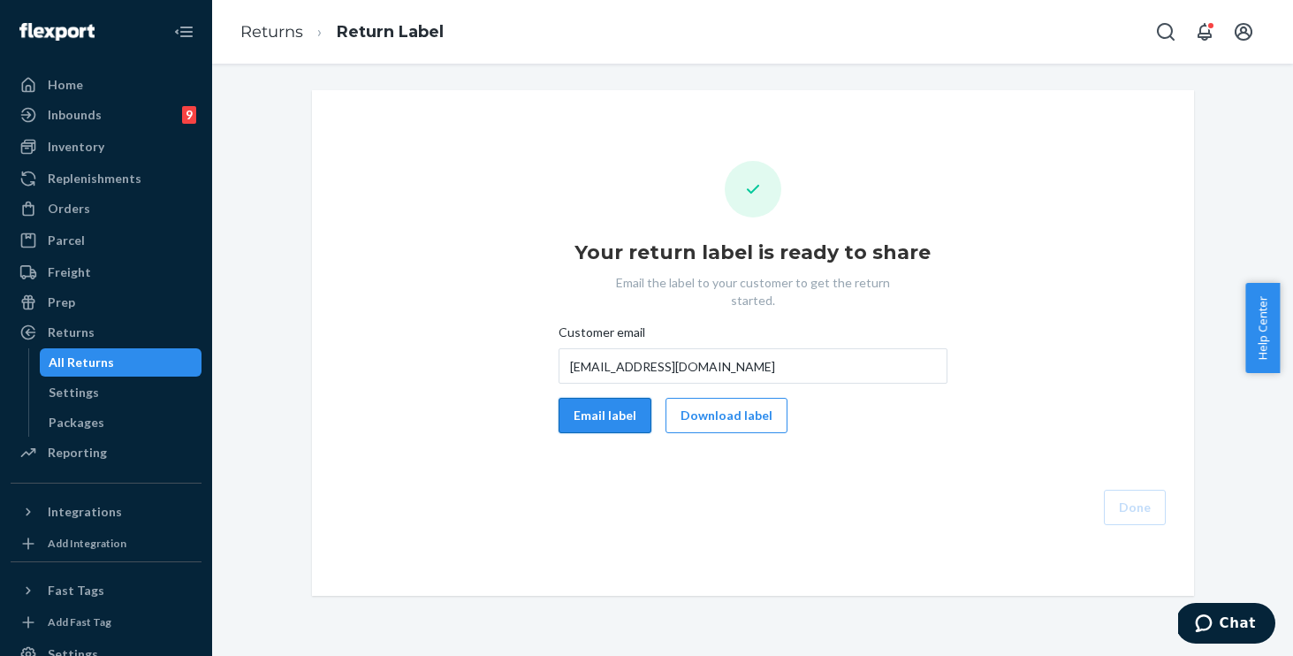
click at [590, 399] on button "Email label" at bounding box center [604, 415] width 93 height 35
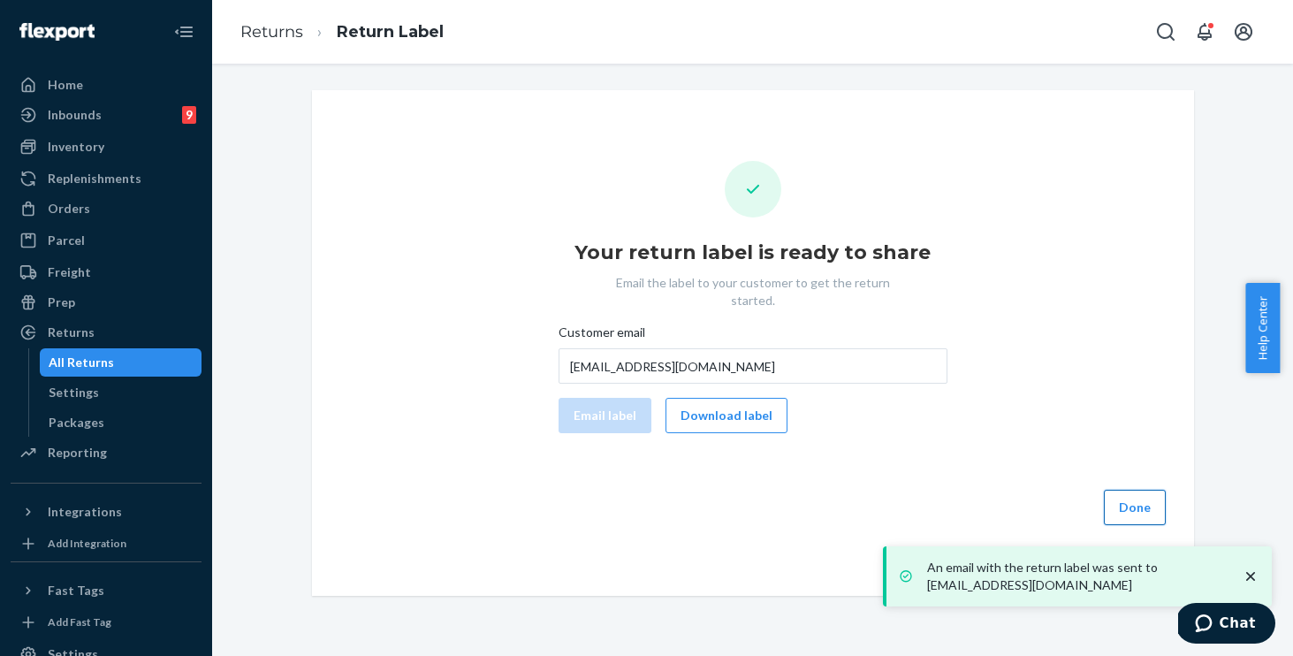
click at [1122, 490] on button "Done" at bounding box center [1135, 507] width 62 height 35
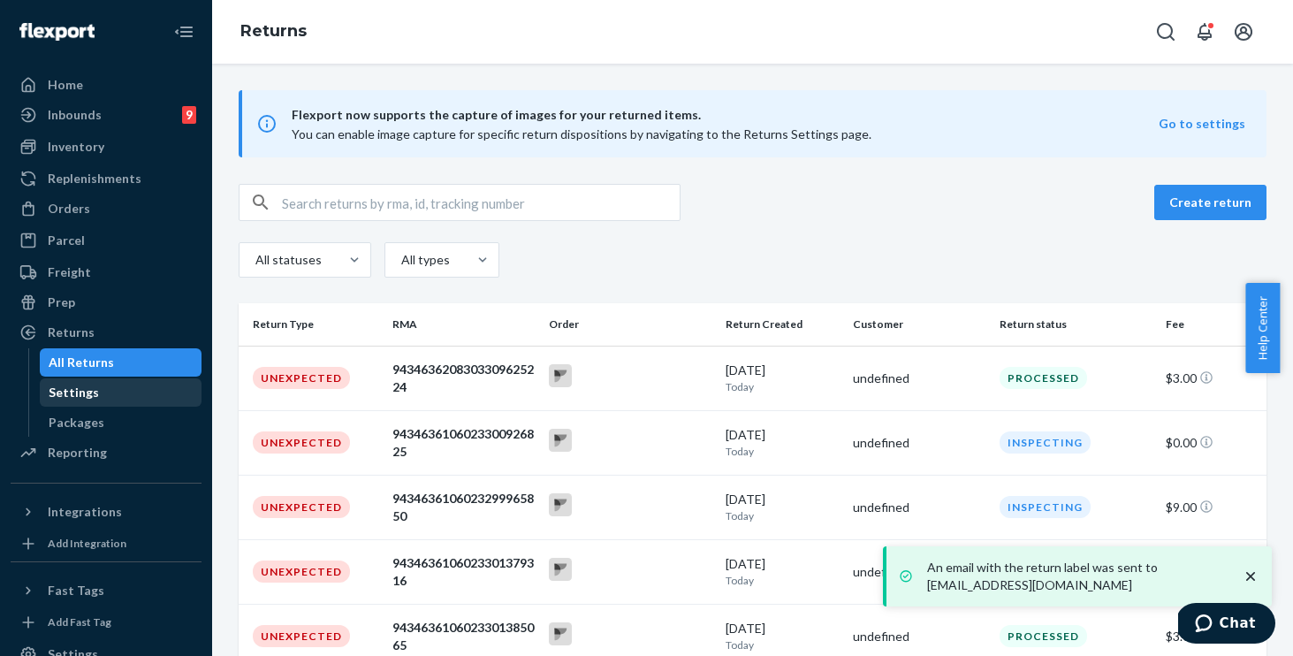
click at [84, 394] on div "Settings" at bounding box center [74, 392] width 50 height 18
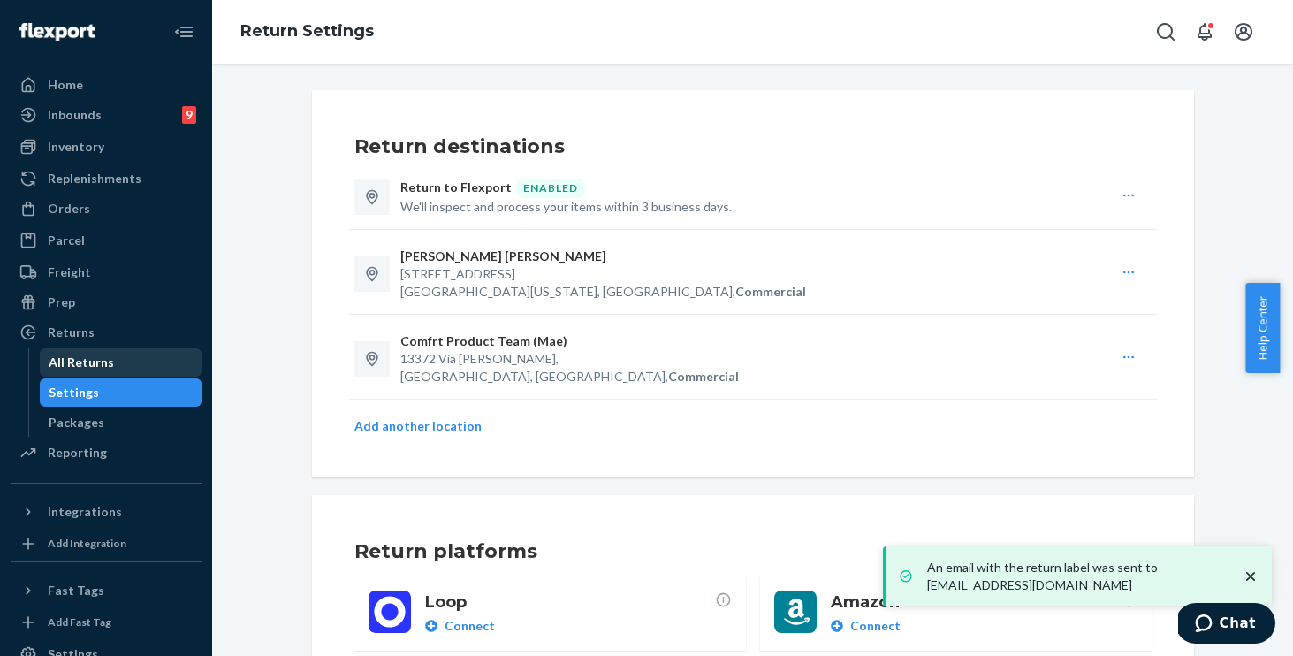
click at [98, 366] on div "All Returns" at bounding box center [81, 362] width 65 height 18
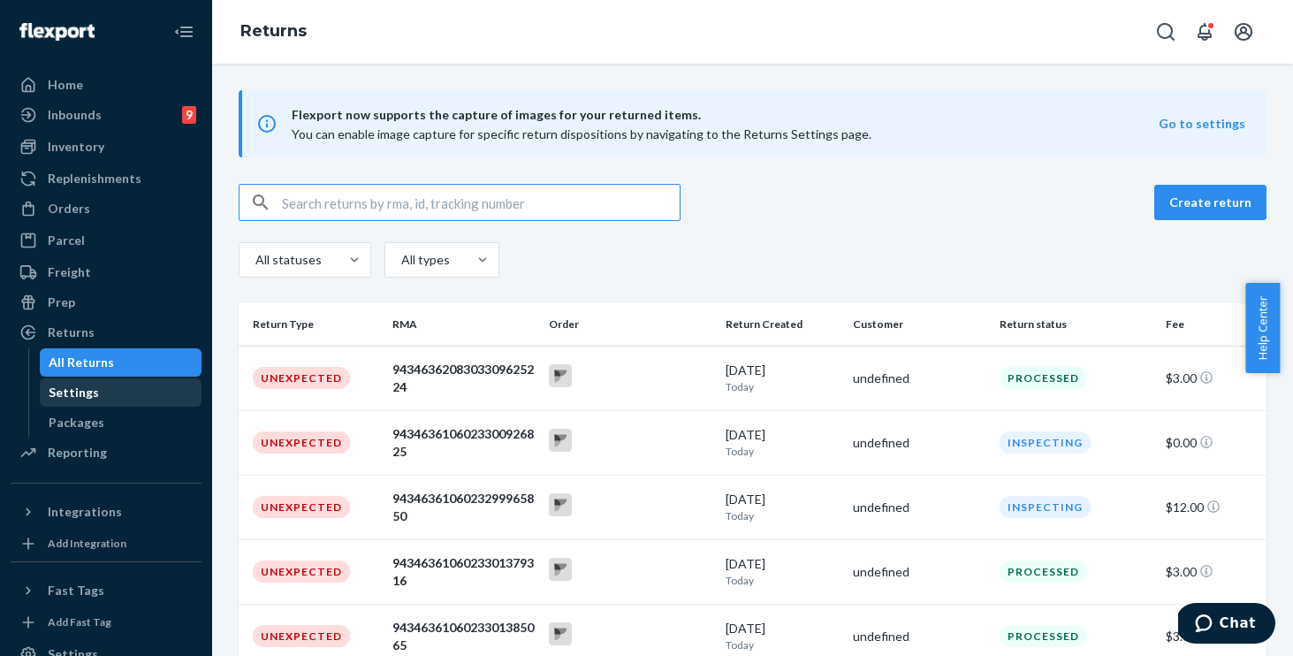
click at [94, 401] on div "Settings" at bounding box center [121, 392] width 159 height 25
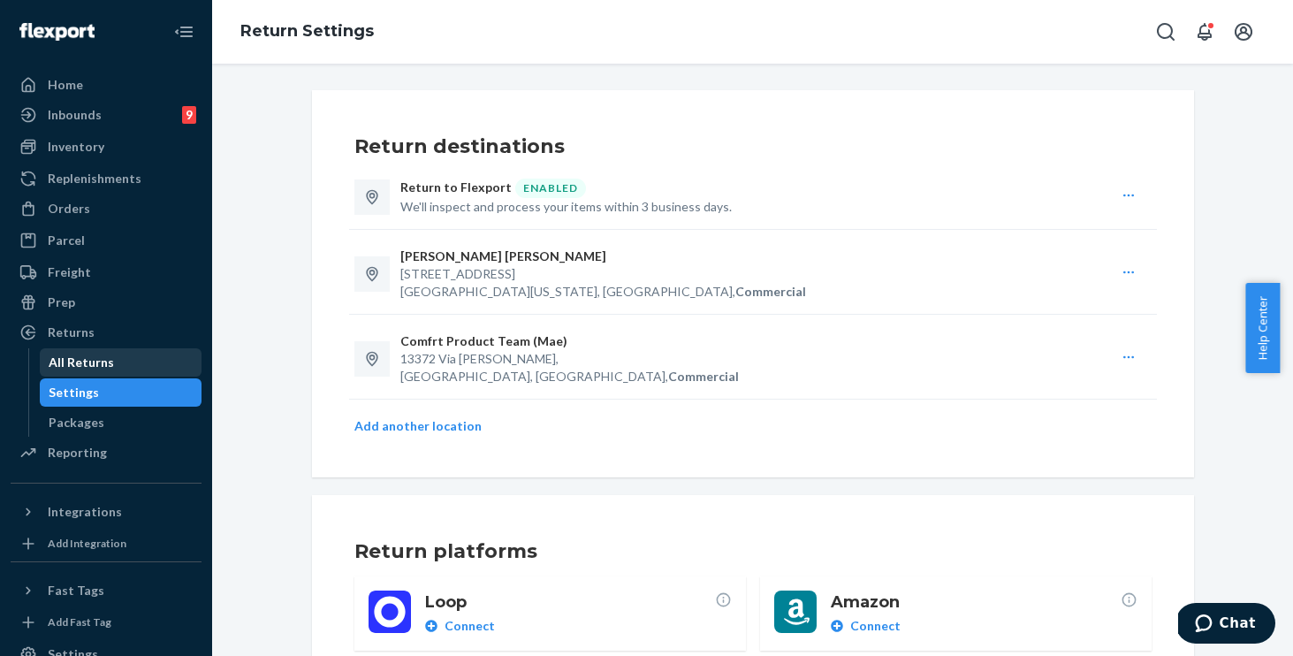
click at [103, 371] on div "All Returns" at bounding box center [121, 362] width 159 height 25
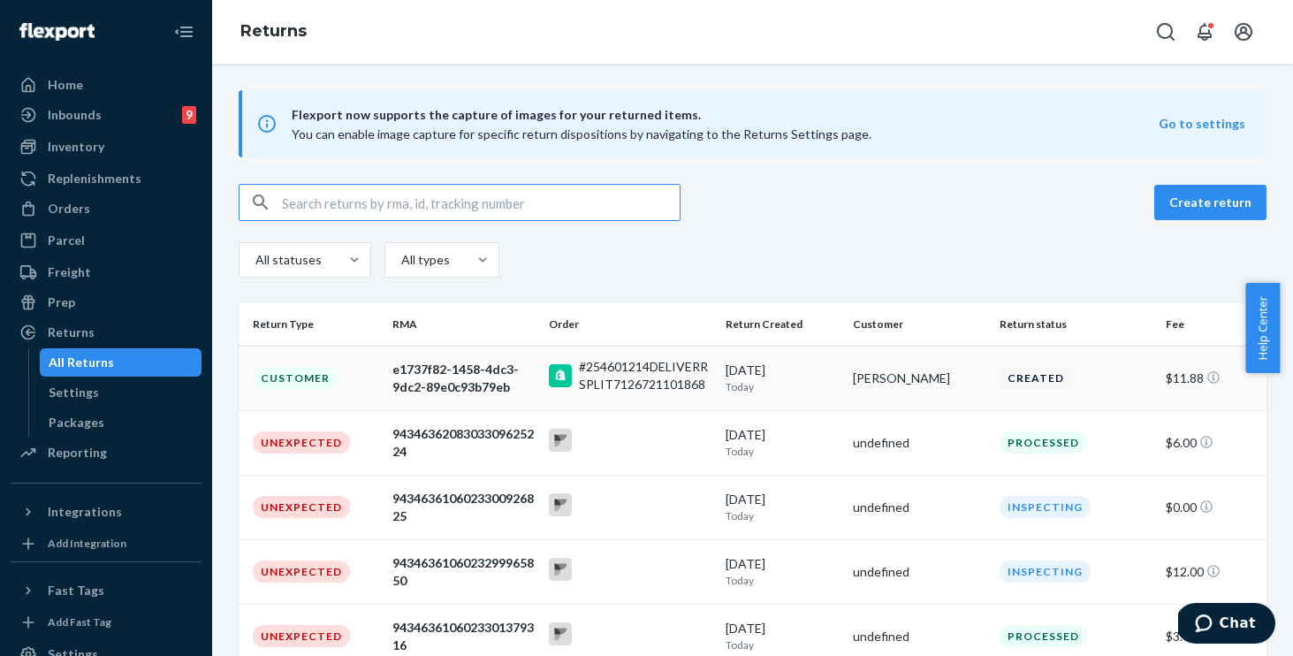
click at [421, 383] on div "e1737f82-1458-4dc3-9dc2-89e0c93b79eb" at bounding box center [463, 378] width 142 height 35
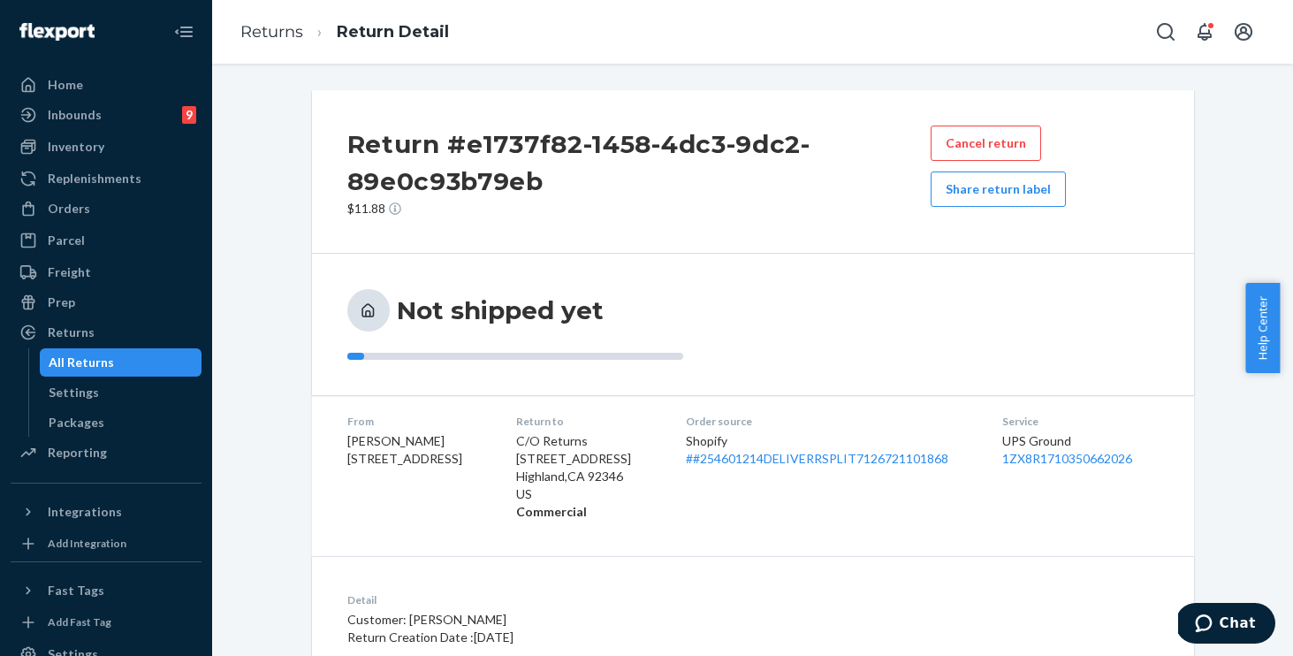
click at [824, 318] on div "Not shipped yet" at bounding box center [752, 324] width 811 height 71
